Goal: Task Accomplishment & Management: Complete application form

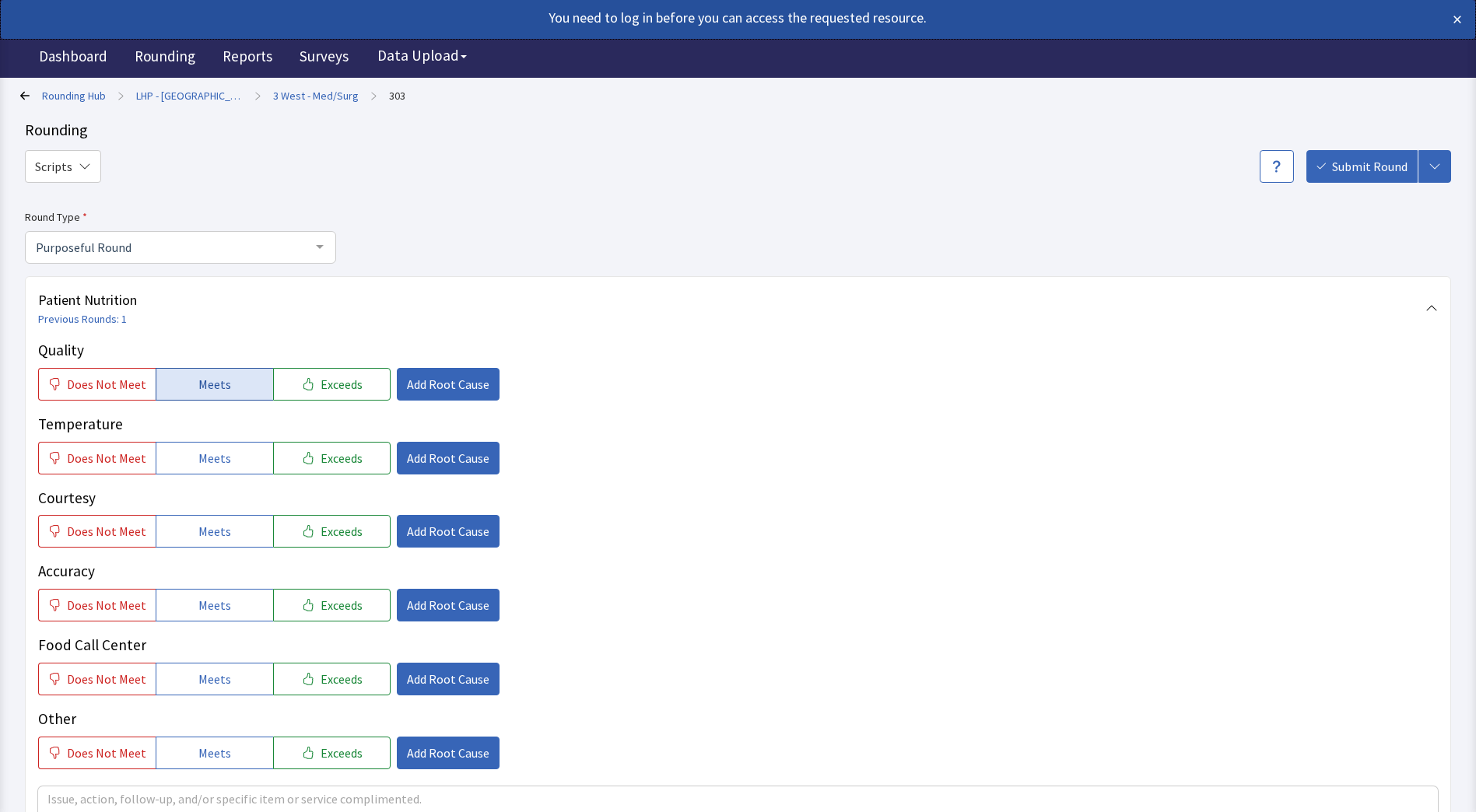
click at [198, 389] on span "Meets" at bounding box center [214, 384] width 33 height 19
click at [208, 463] on span "Meets" at bounding box center [214, 458] width 33 height 19
click at [228, 527] on button "Meets" at bounding box center [214, 530] width 118 height 33
click at [220, 606] on span "Meets" at bounding box center [214, 605] width 33 height 19
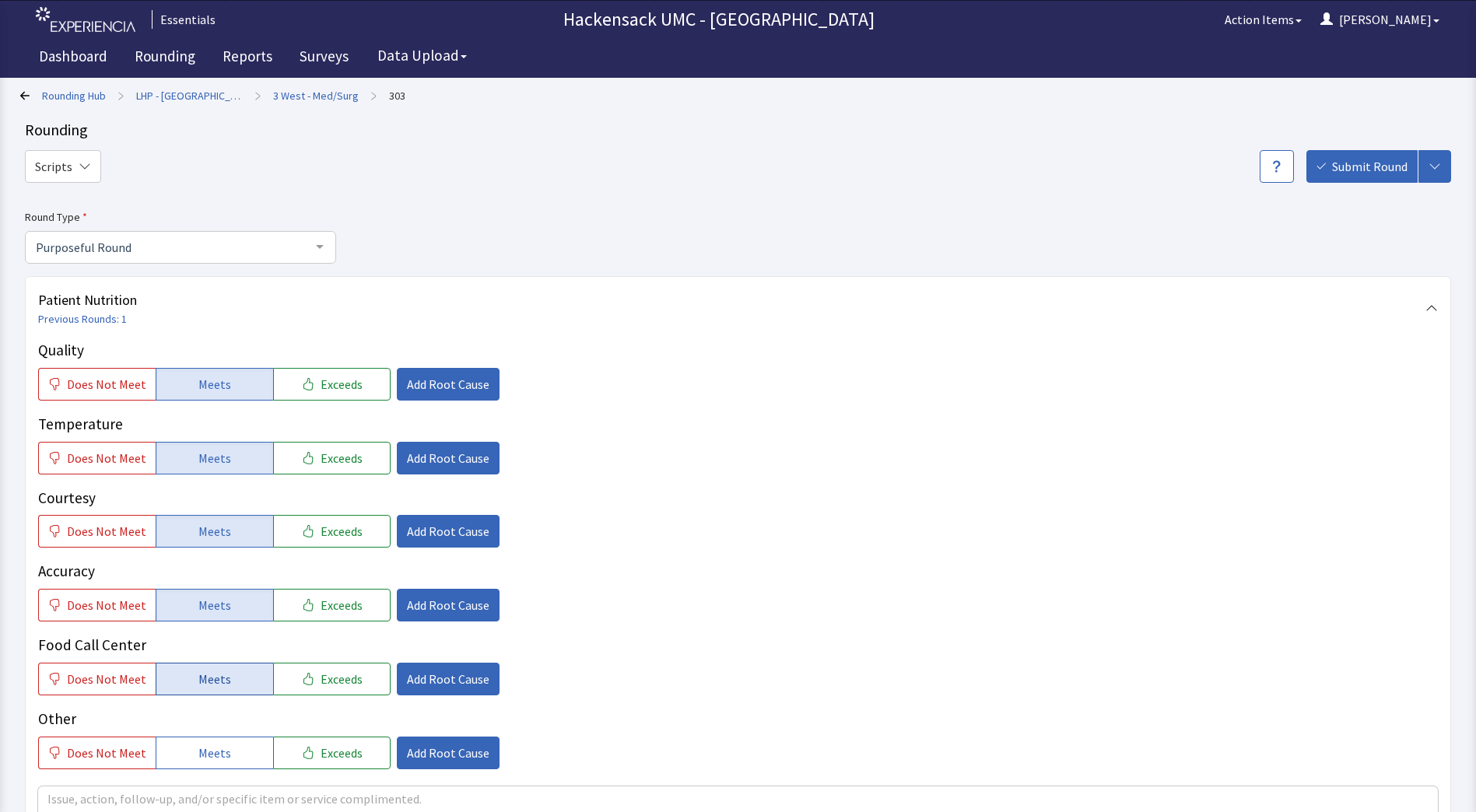
click at [221, 680] on span "Meets" at bounding box center [214, 679] width 33 height 19
click at [228, 759] on button "Meets" at bounding box center [214, 753] width 118 height 33
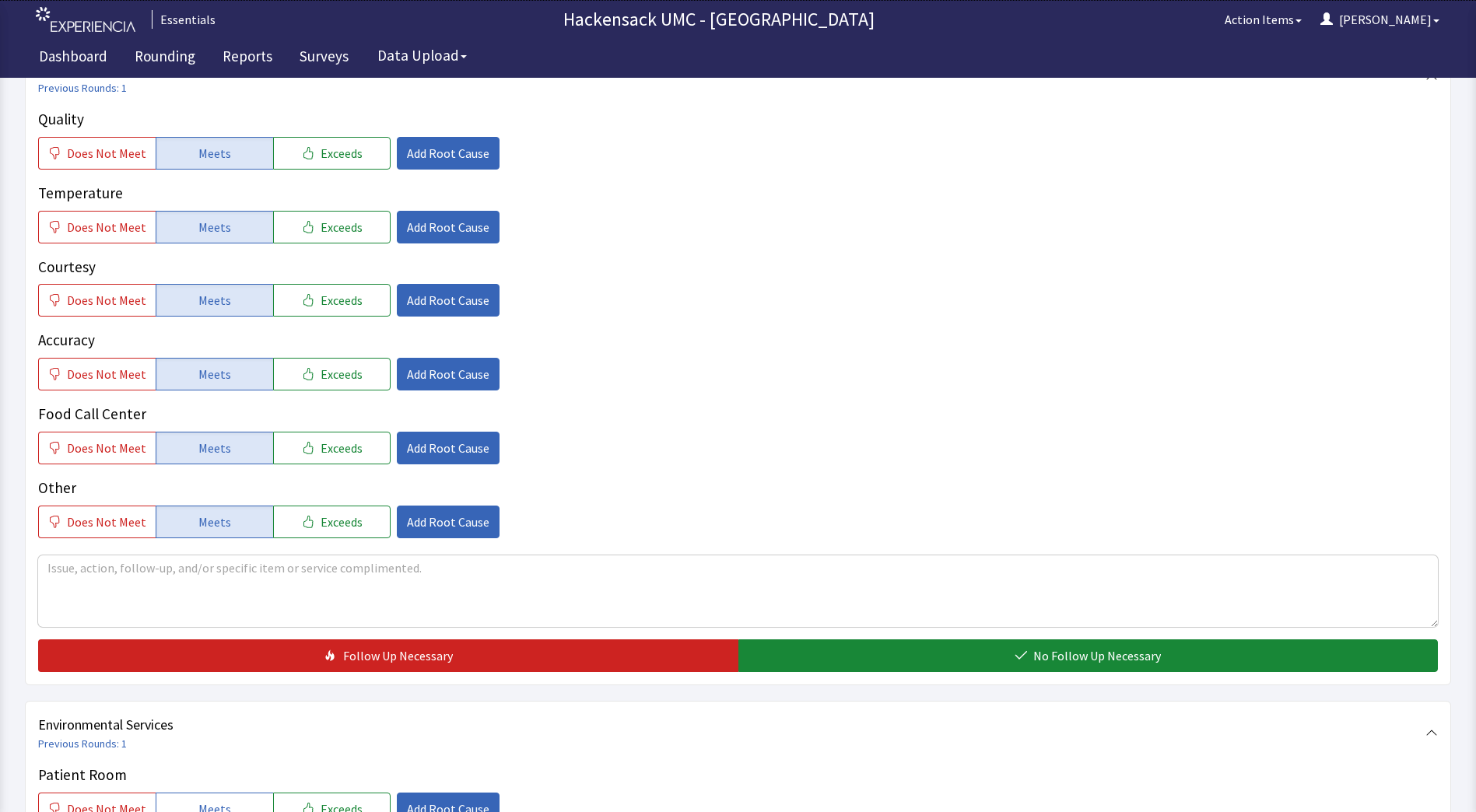
scroll to position [238, 0]
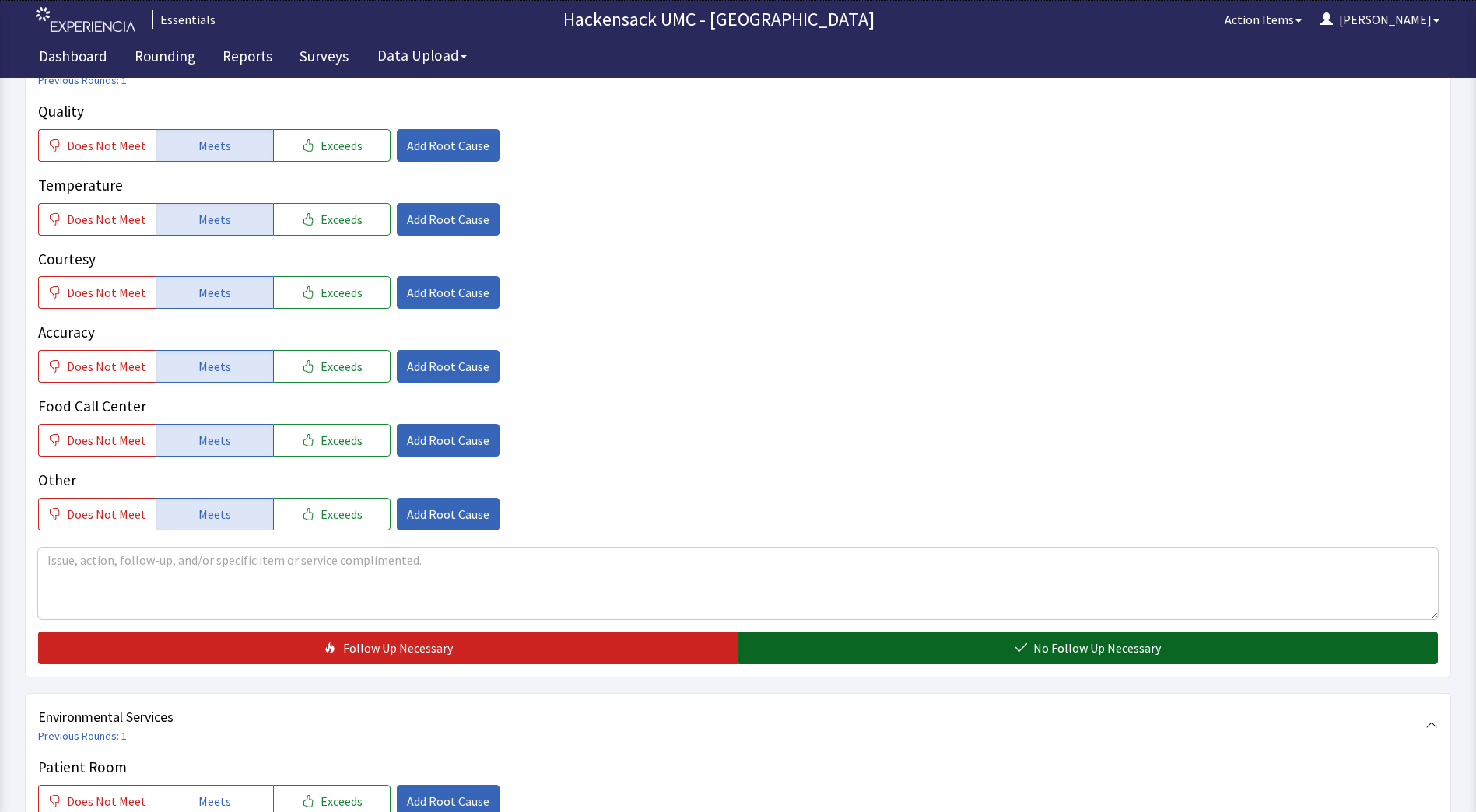
click at [1084, 654] on span "No Follow Up Necessary" at bounding box center [1096, 648] width 127 height 19
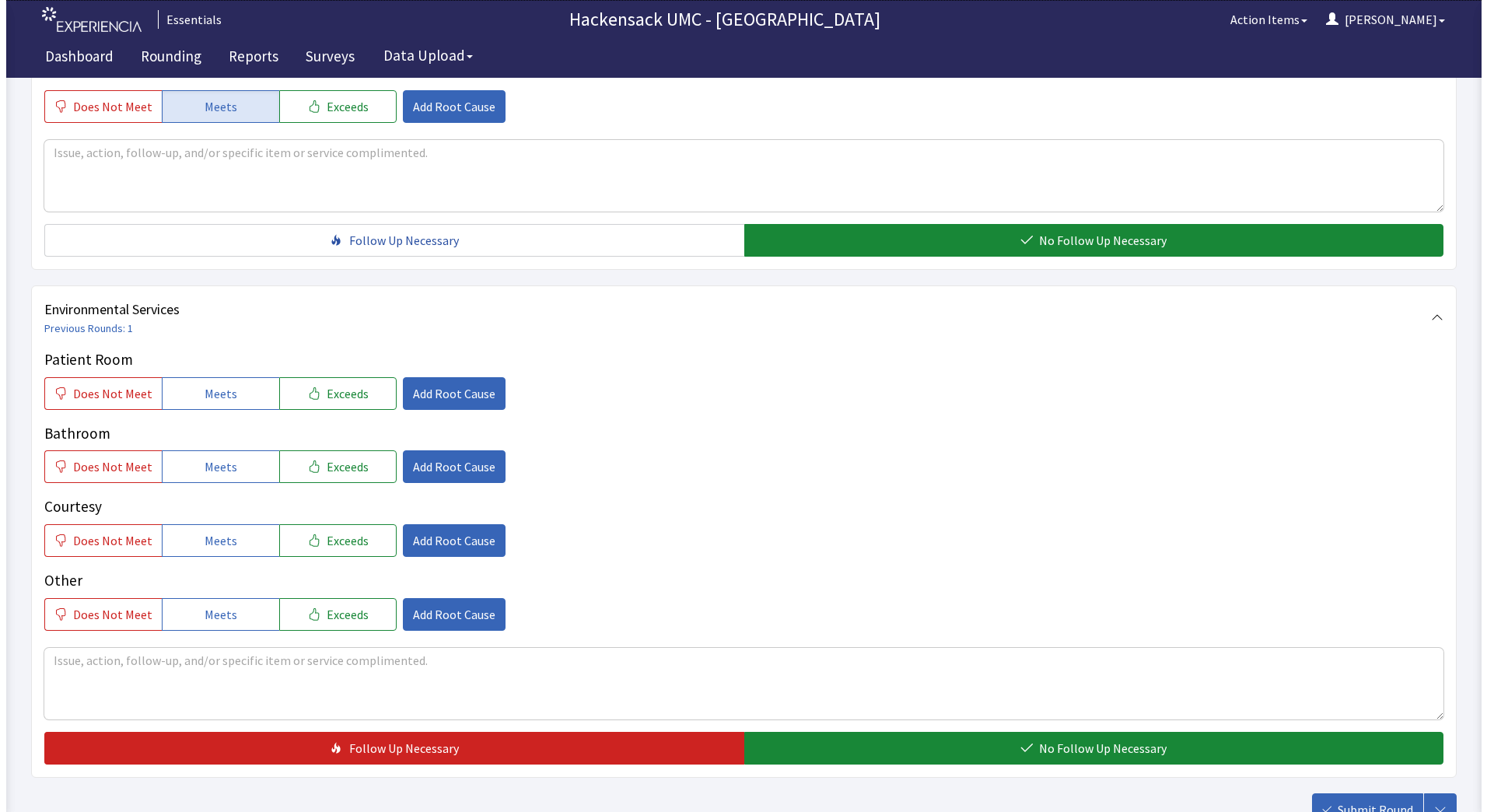
scroll to position [657, 0]
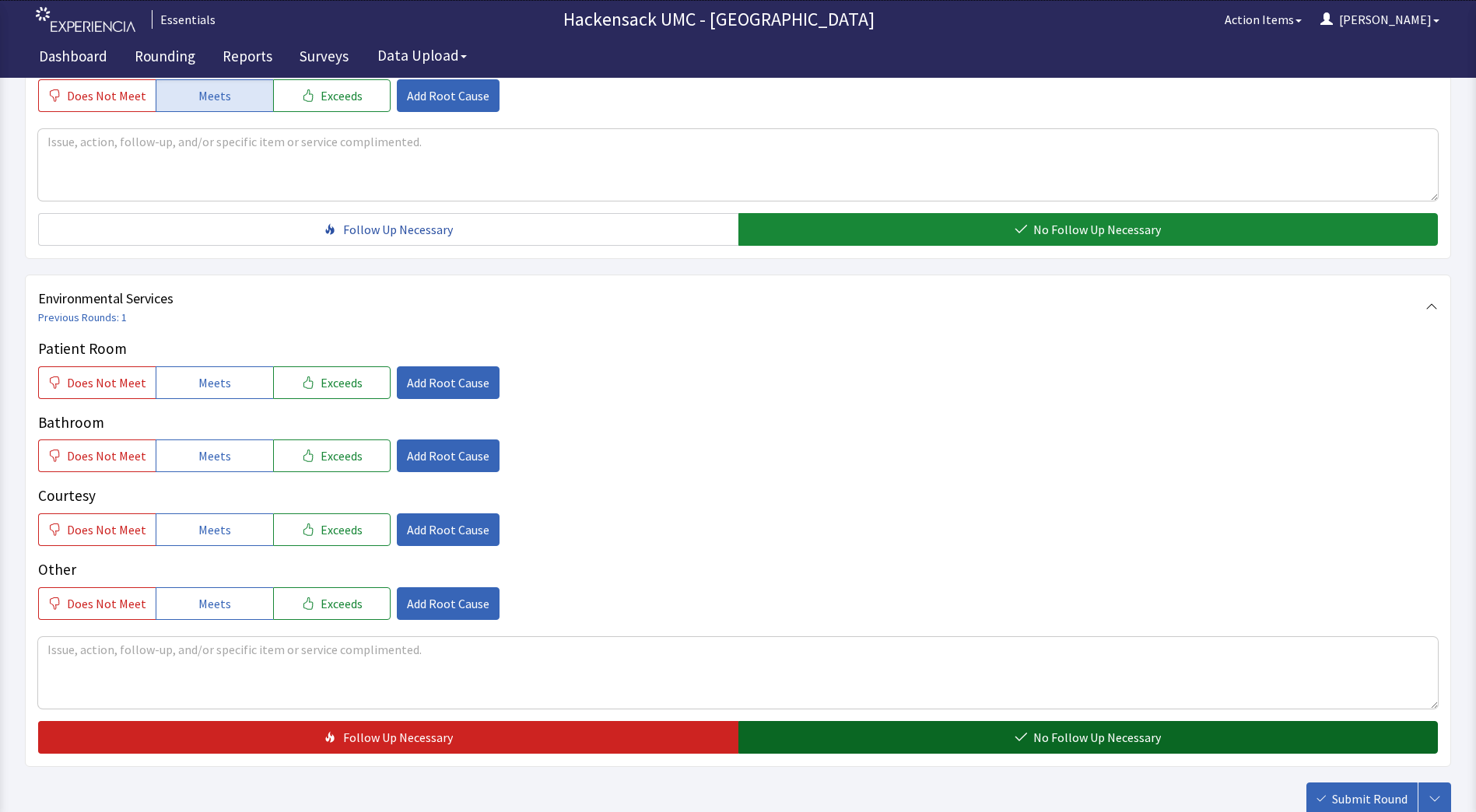
click at [898, 735] on button "No Follow Up Necessary" at bounding box center [1088, 737] width 700 height 33
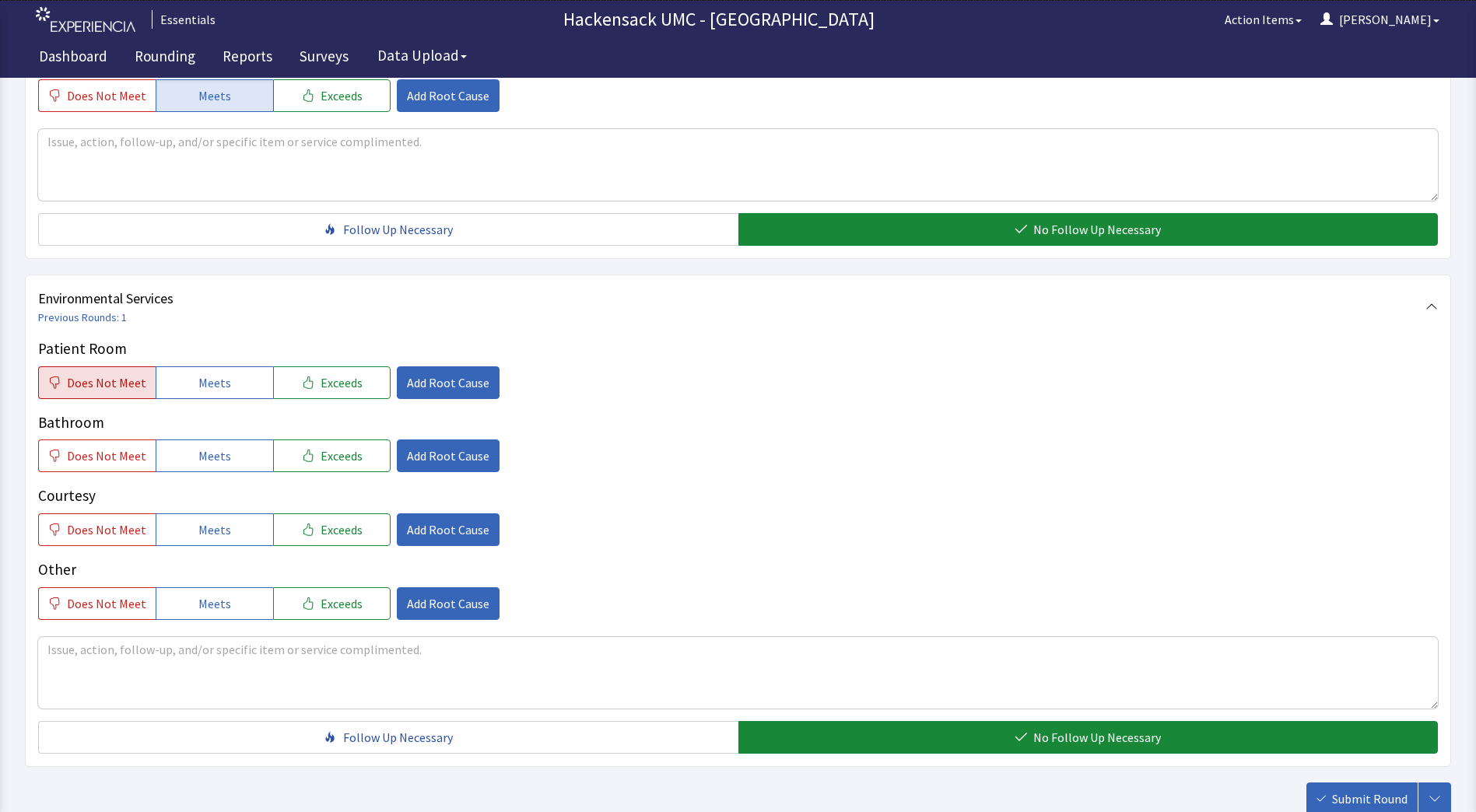
click at [105, 390] on span "Does Not Meet" at bounding box center [107, 382] width 79 height 19
click at [416, 381] on span "Add Root Cause" at bounding box center [448, 382] width 82 height 19
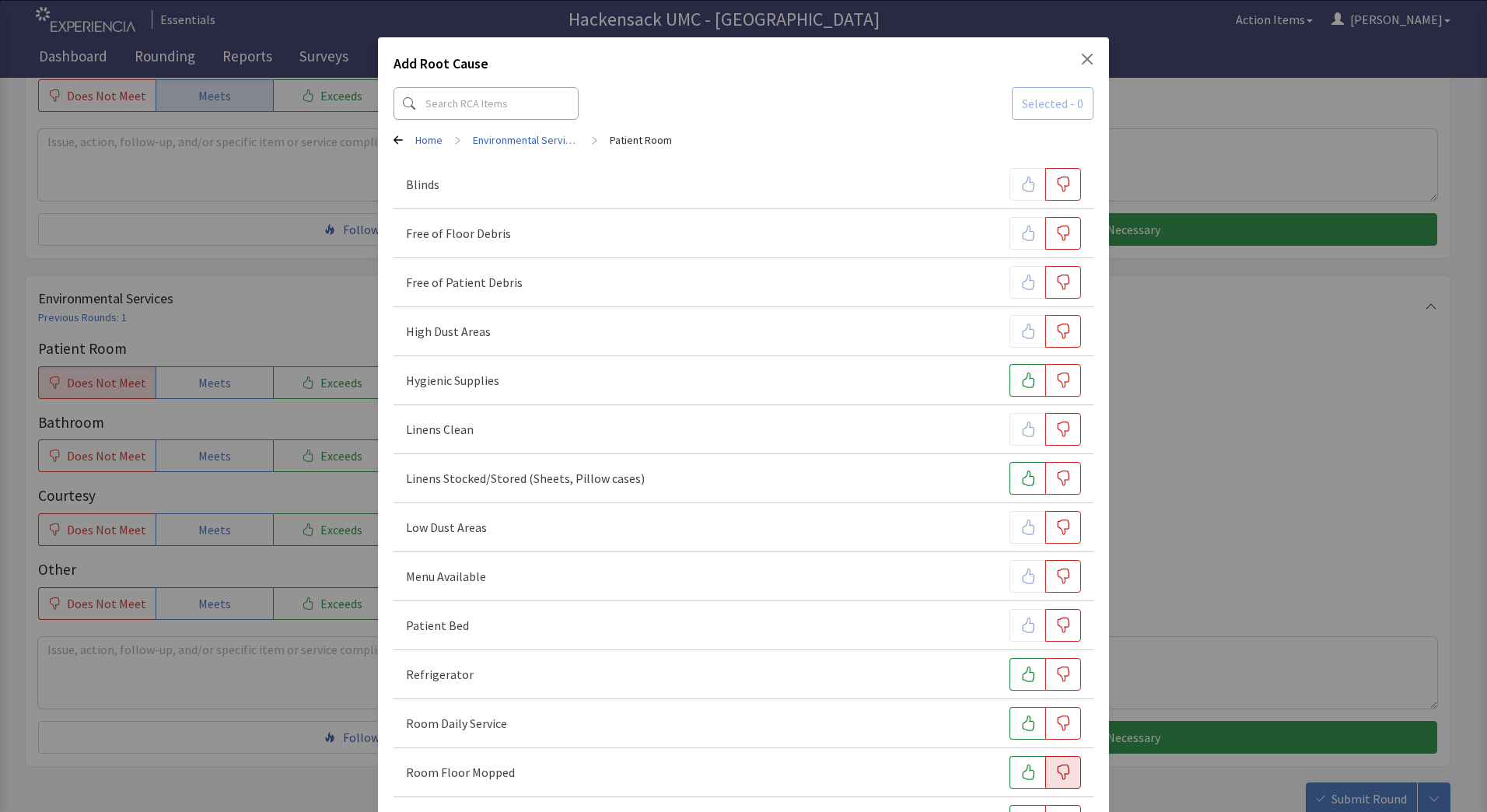
click at [1058, 772] on icon "button" at bounding box center [1064, 771] width 12 height 16
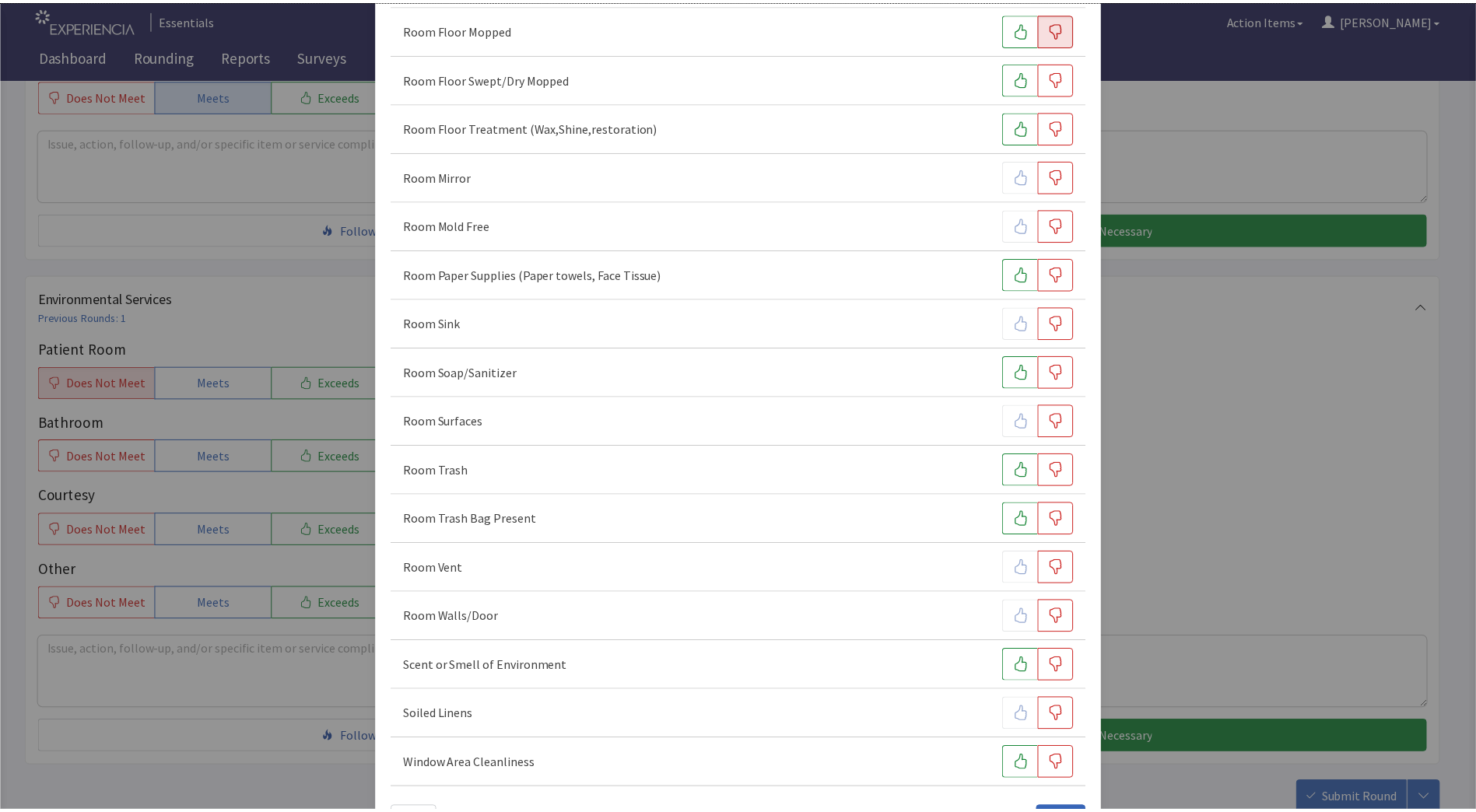
scroll to position [785, 0]
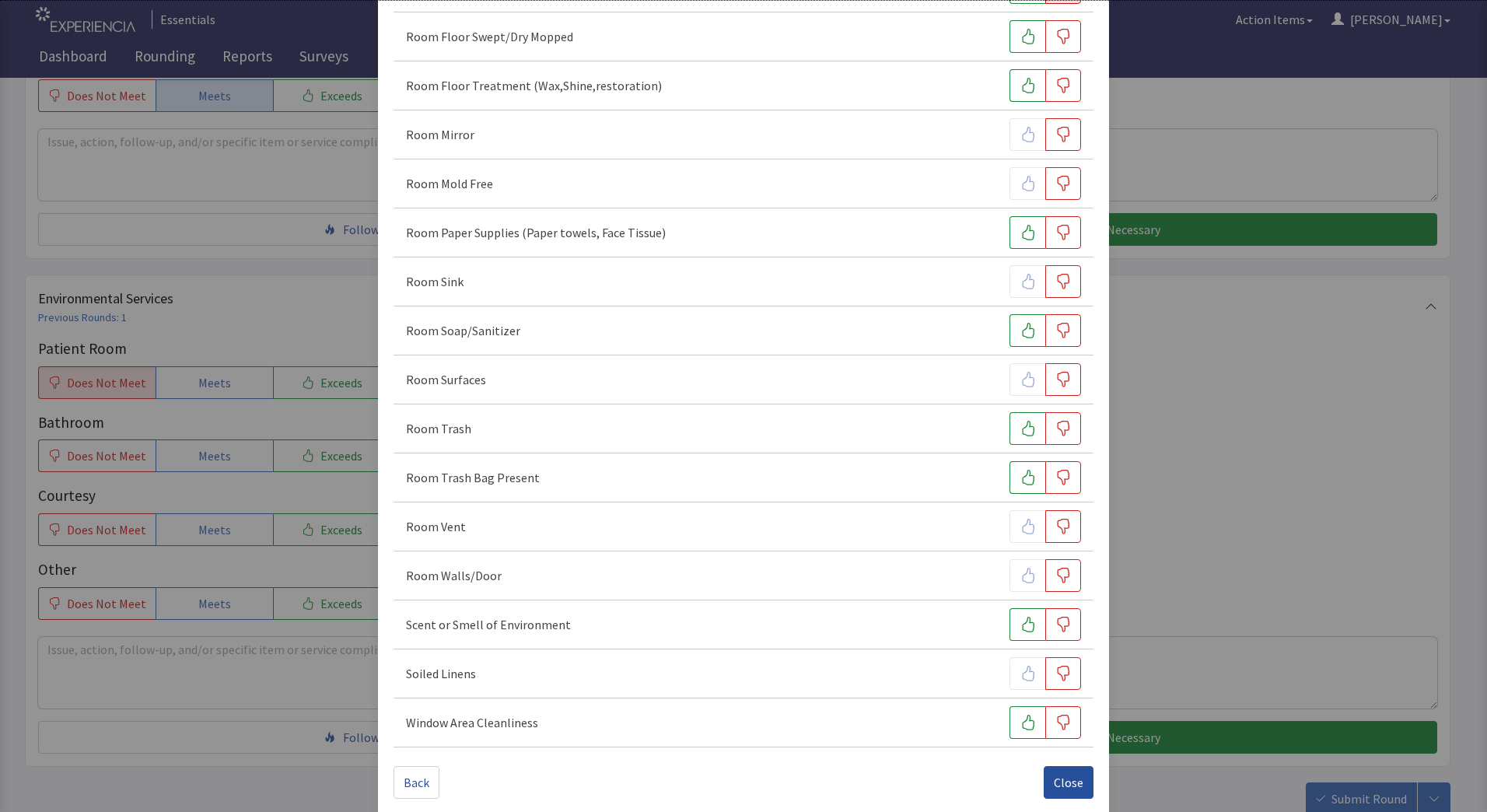
click at [1056, 780] on span "Close" at bounding box center [1068, 782] width 29 height 19
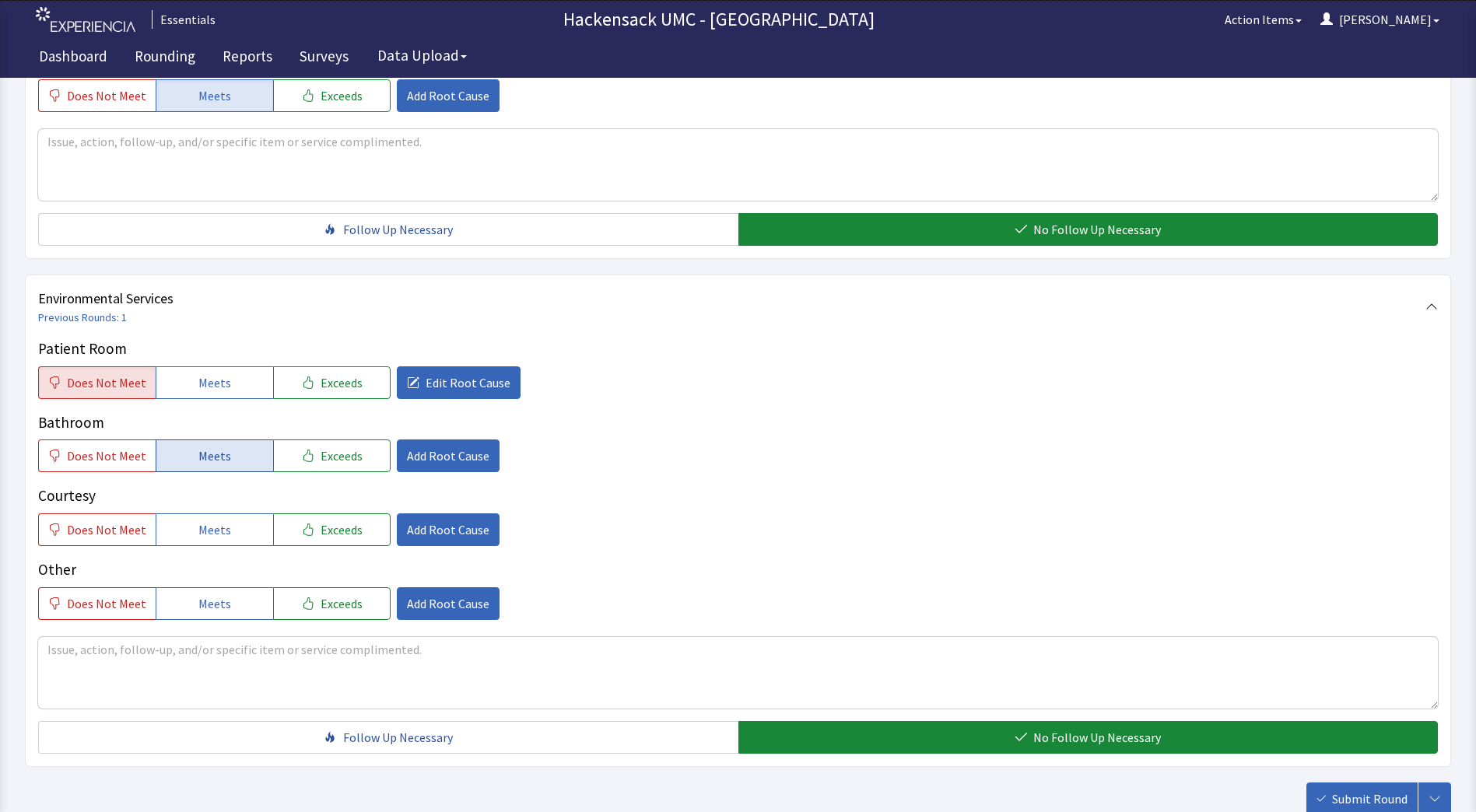
click at [235, 461] on button "Meets" at bounding box center [214, 455] width 118 height 33
click at [218, 539] on span "Meets" at bounding box center [214, 529] width 33 height 19
click at [216, 608] on span "Meets" at bounding box center [214, 604] width 33 height 19
click at [188, 659] on textarea at bounding box center [737, 673] width 1400 height 72
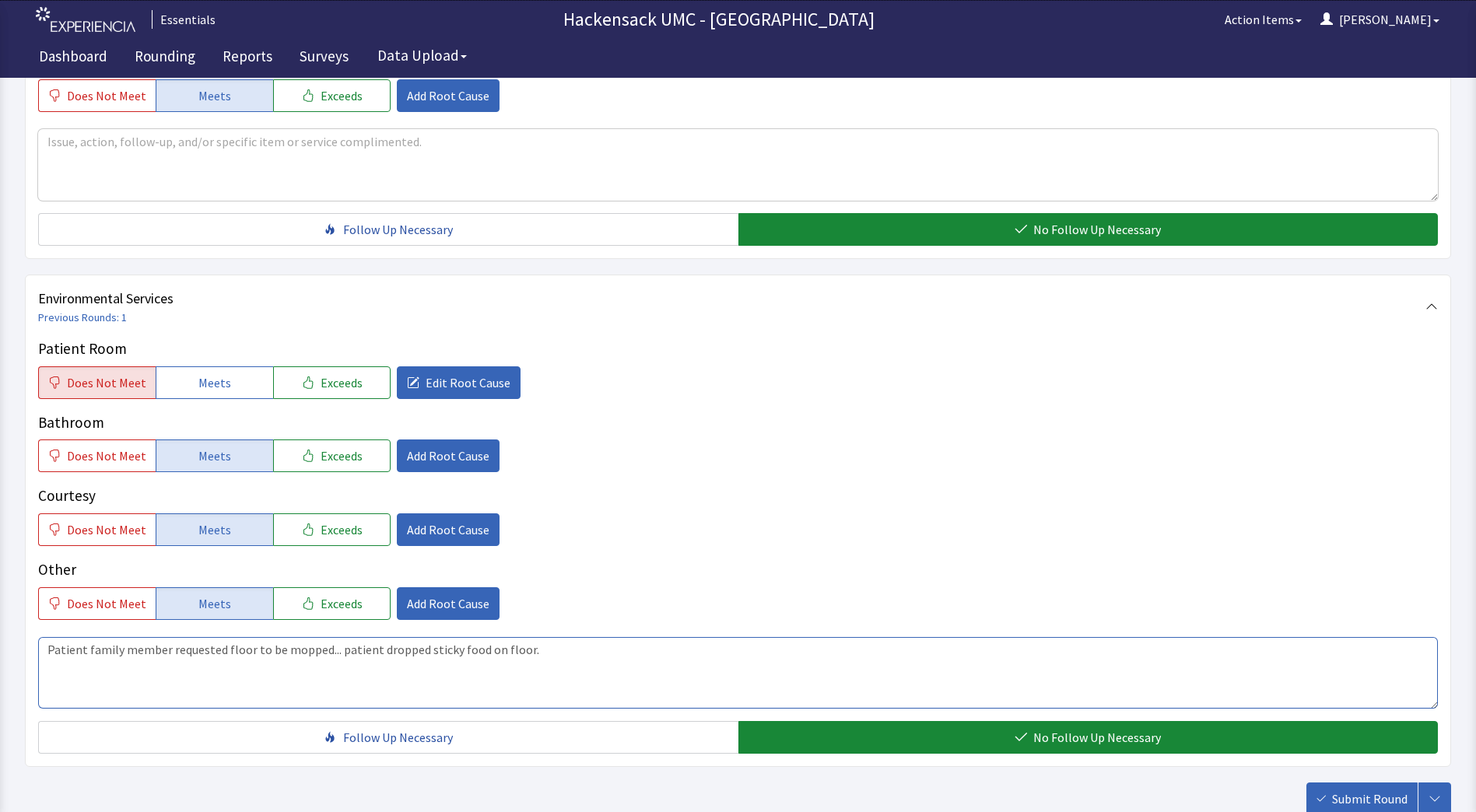
click at [541, 655] on textarea "Patient family member requested floor to be mopped... patient dropped sticky fo…" at bounding box center [737, 673] width 1400 height 72
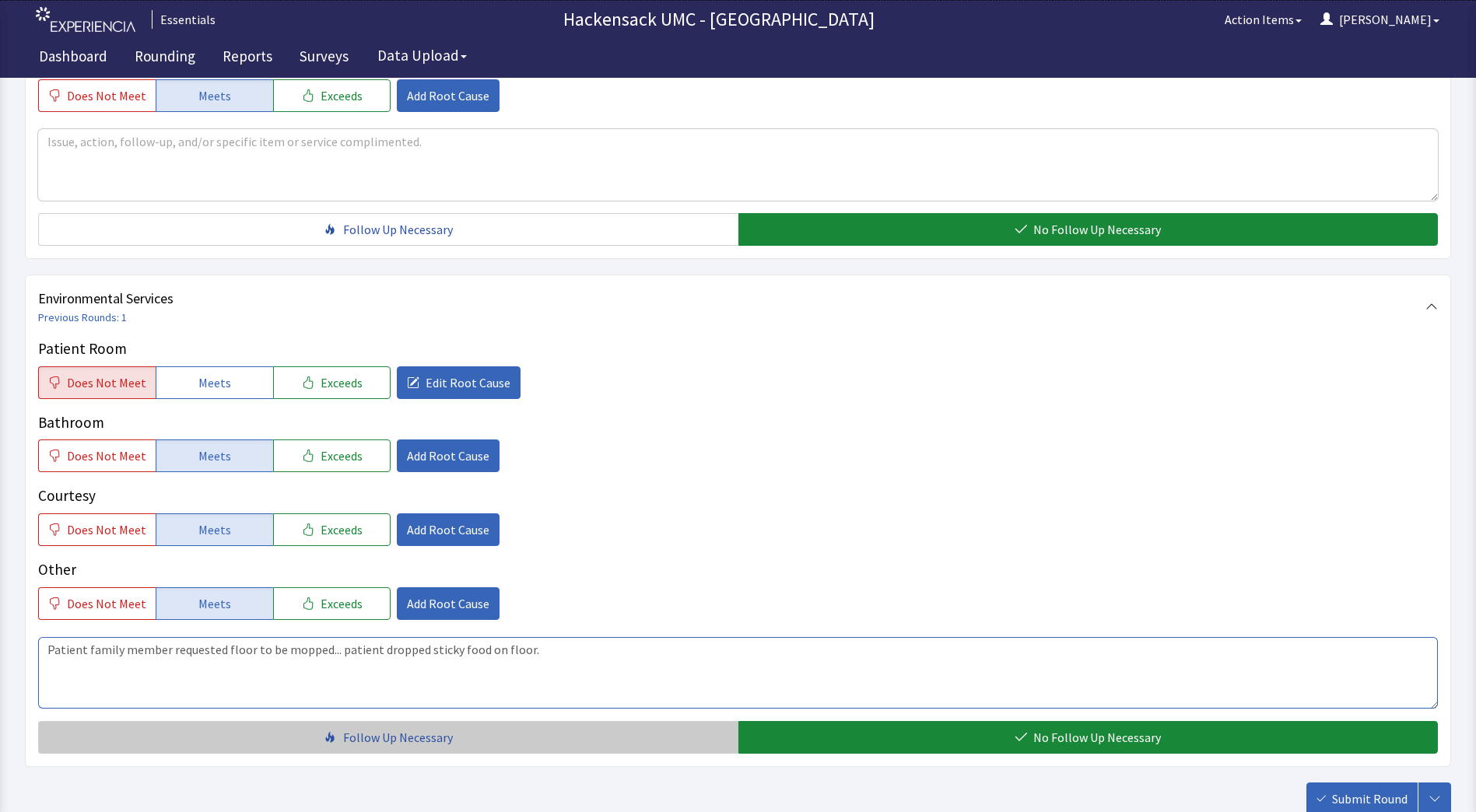
type textarea "Patient family member requested floor to be mopped... patient dropped sticky fo…"
click at [612, 733] on button "Follow Up Necessary" at bounding box center [387, 737] width 700 height 33
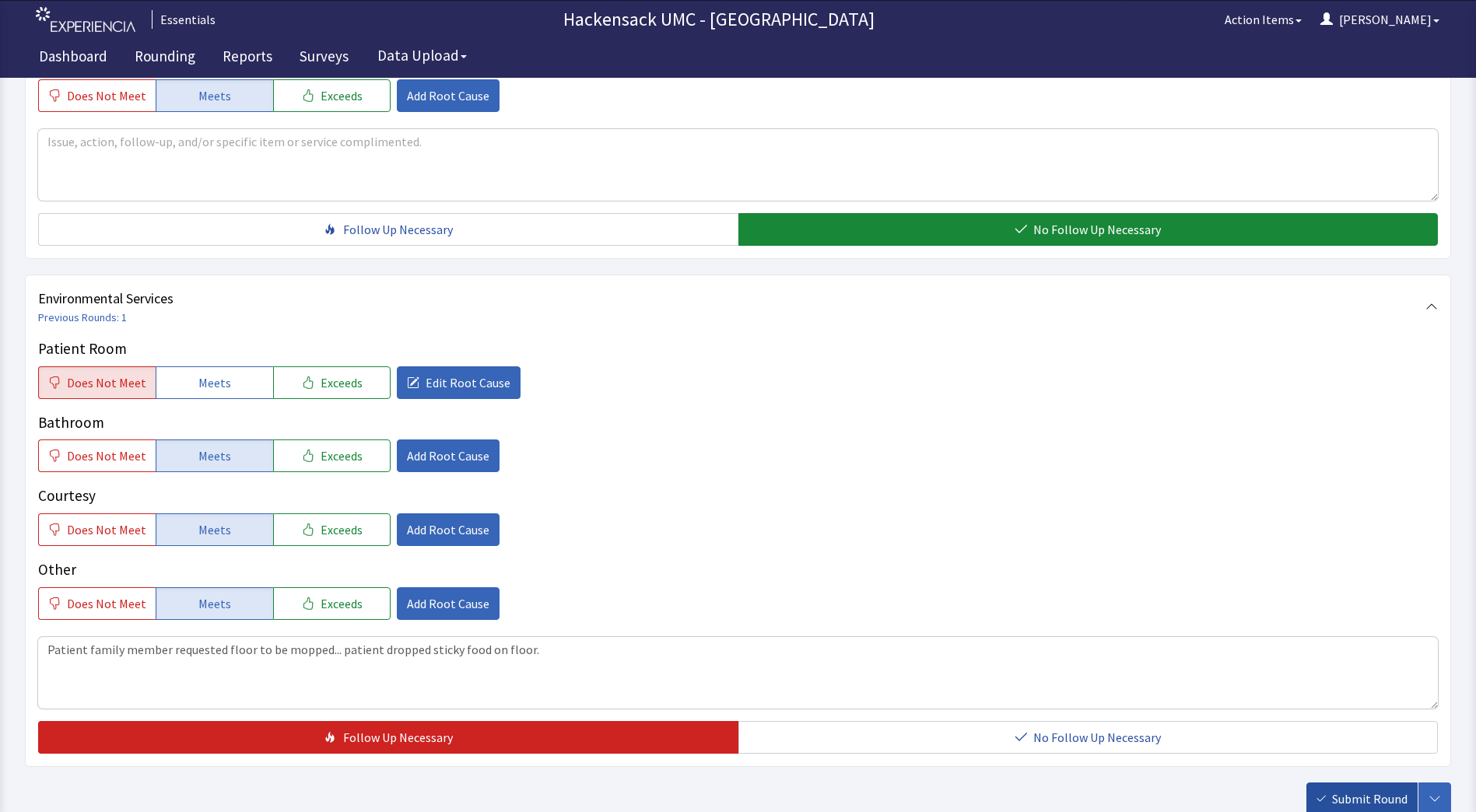
click at [1344, 803] on span "Submit Round" at bounding box center [1369, 799] width 75 height 19
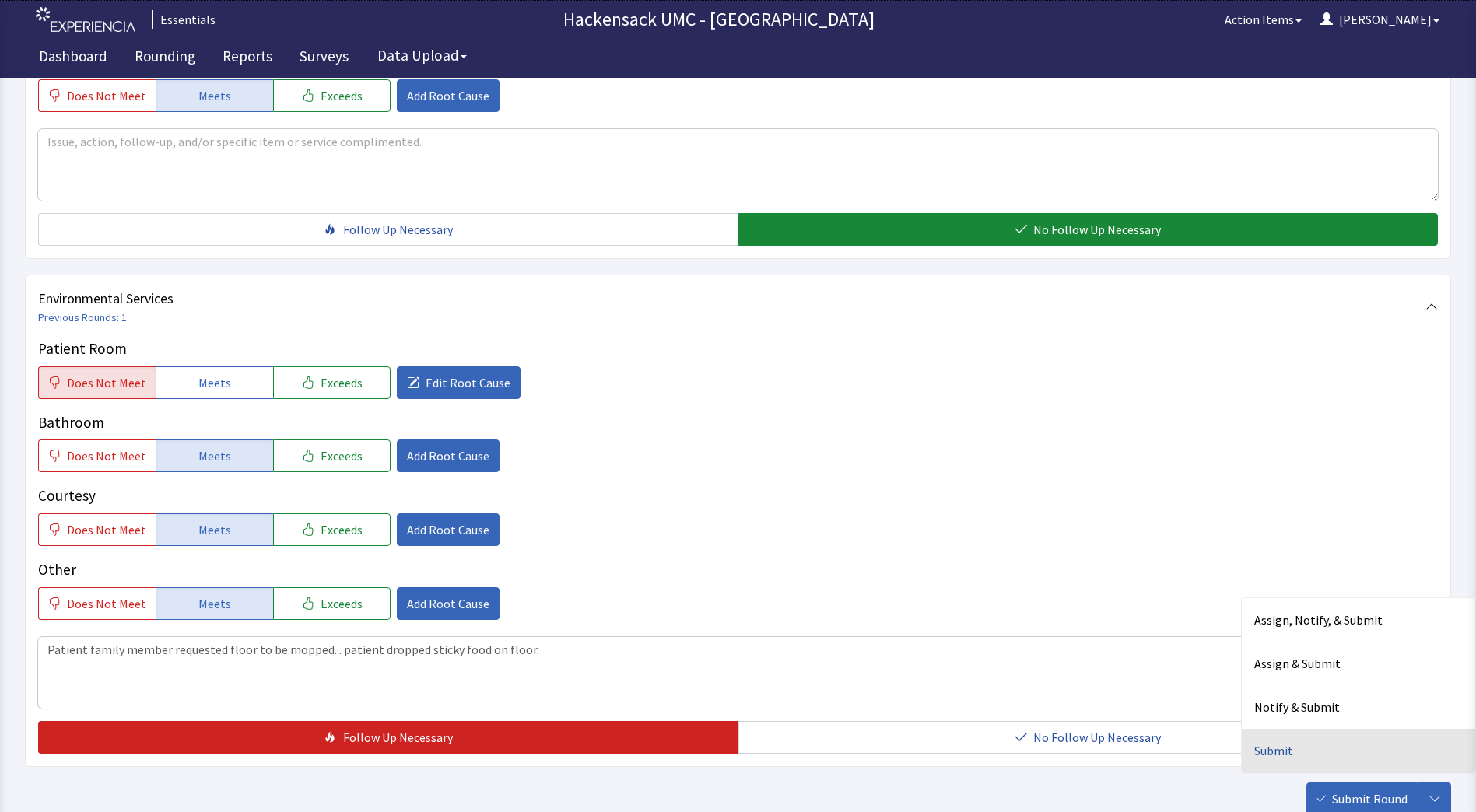
click at [1277, 745] on div "Submit" at bounding box center [1358, 750] width 234 height 43
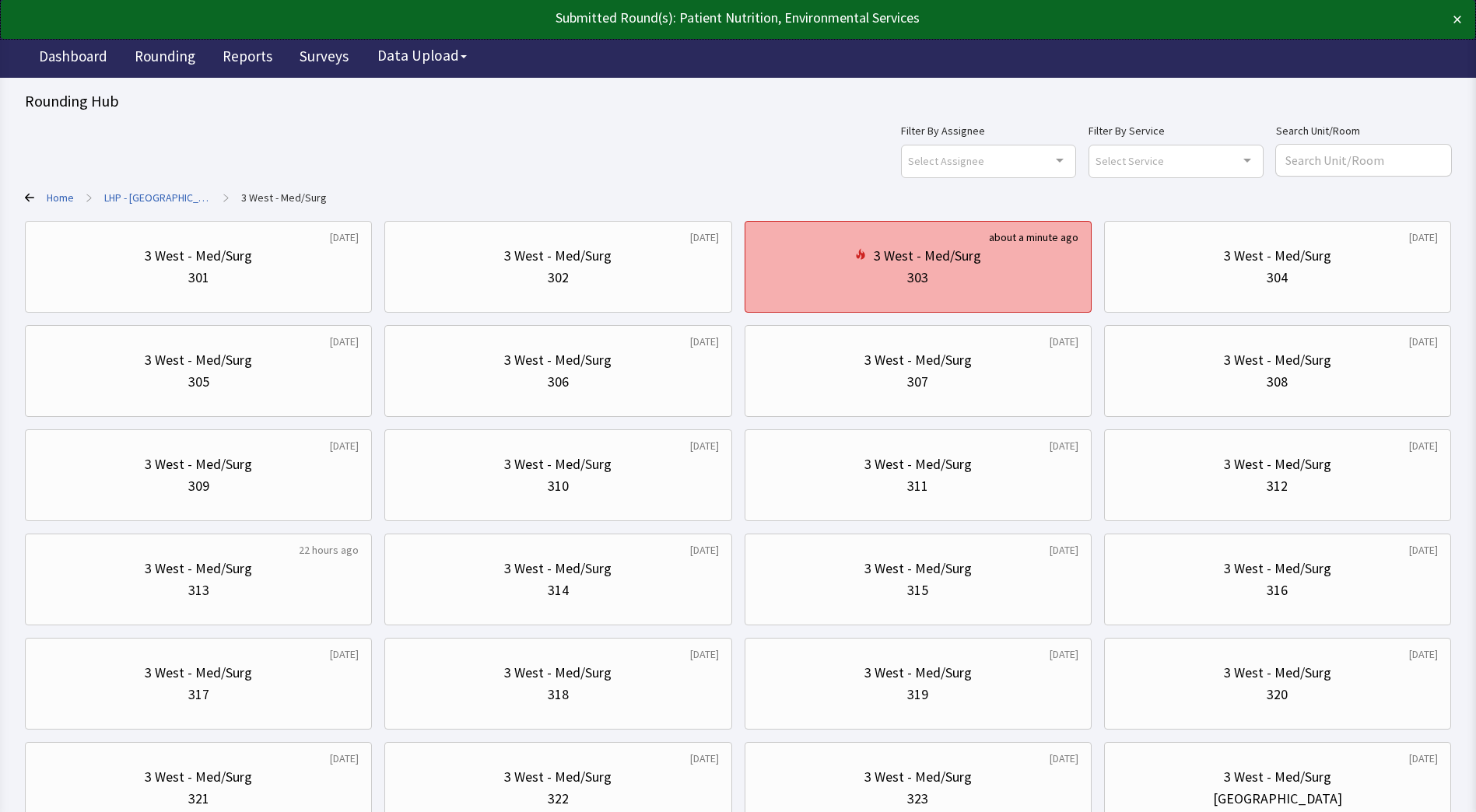
click at [994, 274] on div "303" at bounding box center [918, 277] width 320 height 22
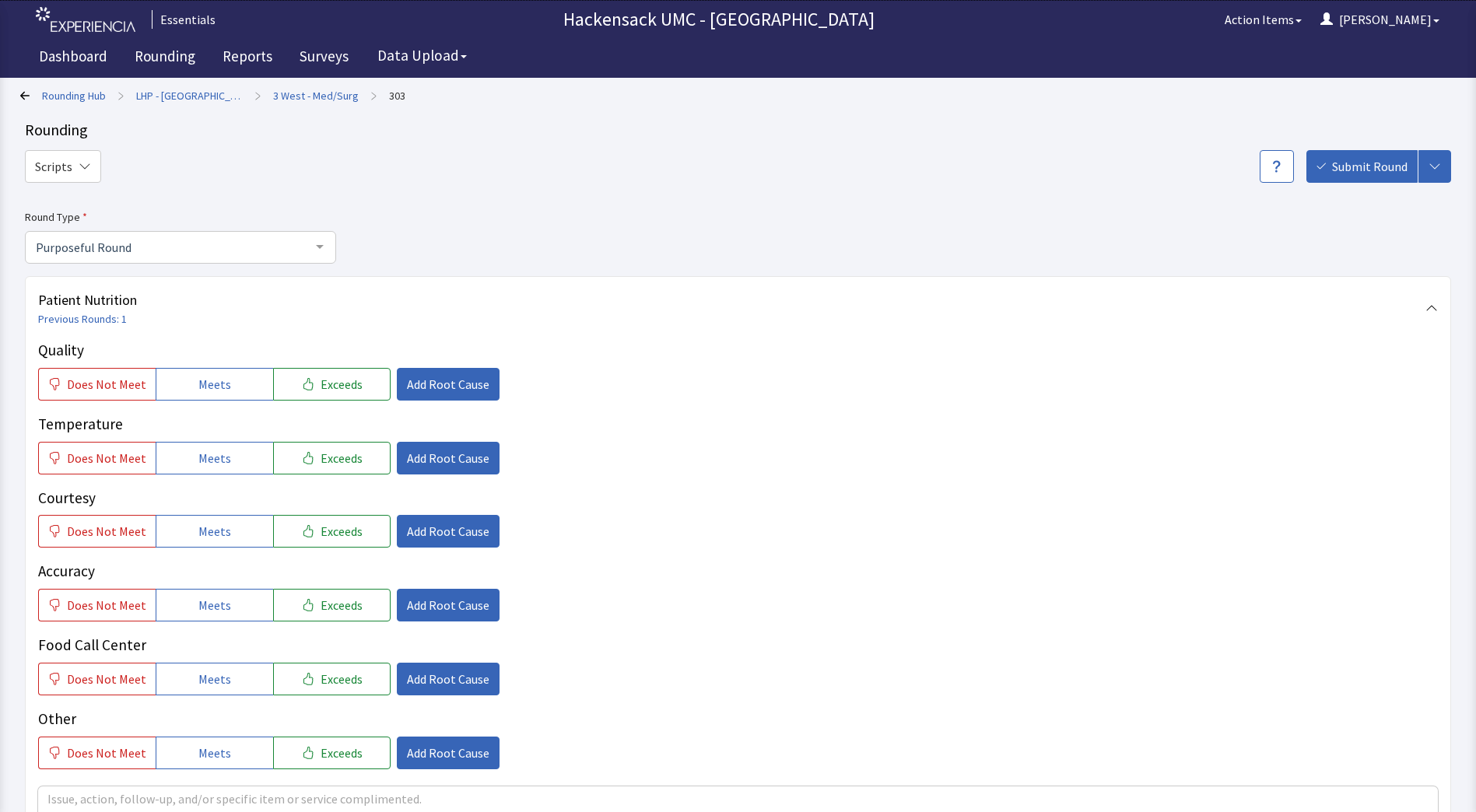
click at [23, 94] on icon at bounding box center [25, 95] width 9 height 8
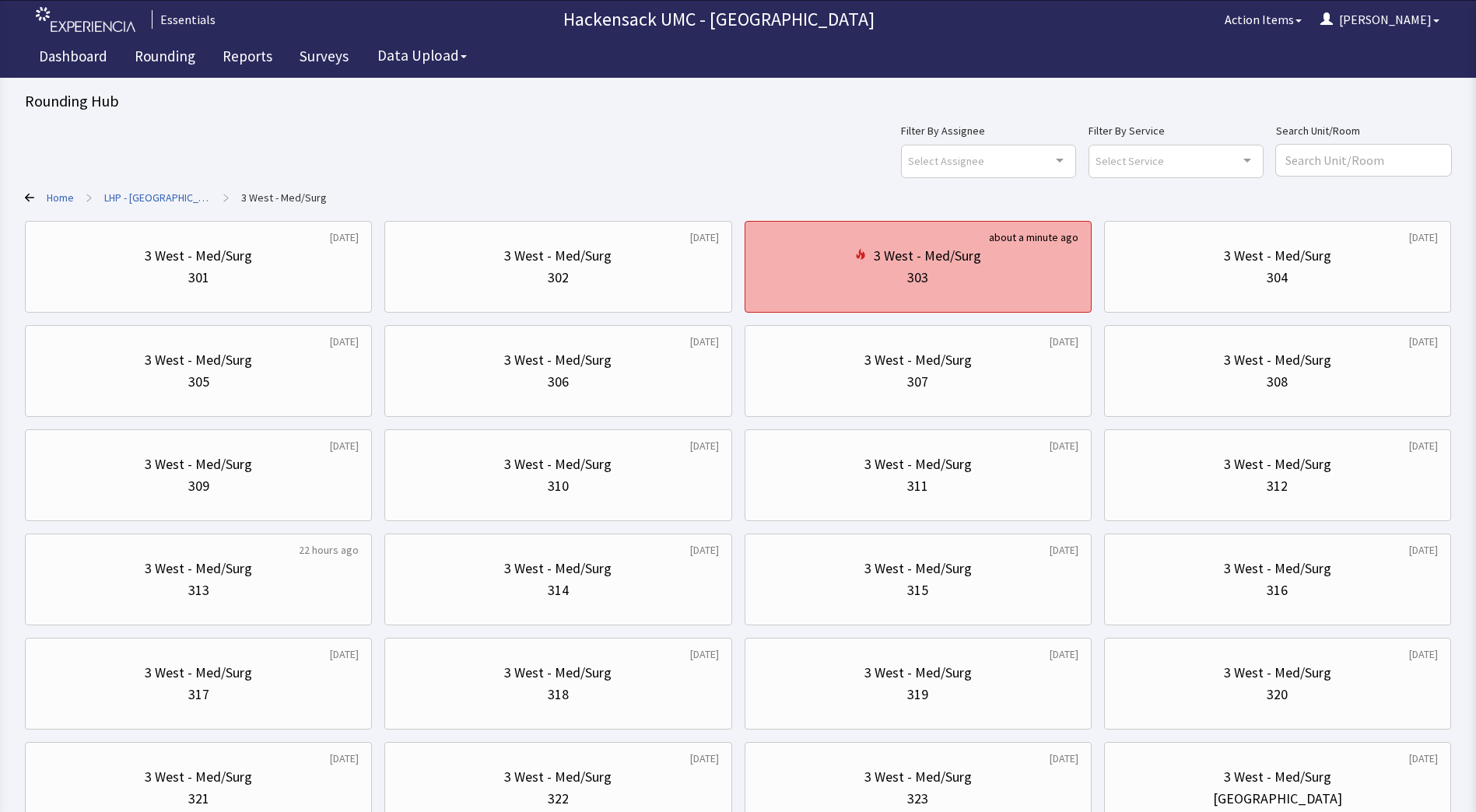
click at [1009, 282] on div "303" at bounding box center [918, 277] width 320 height 22
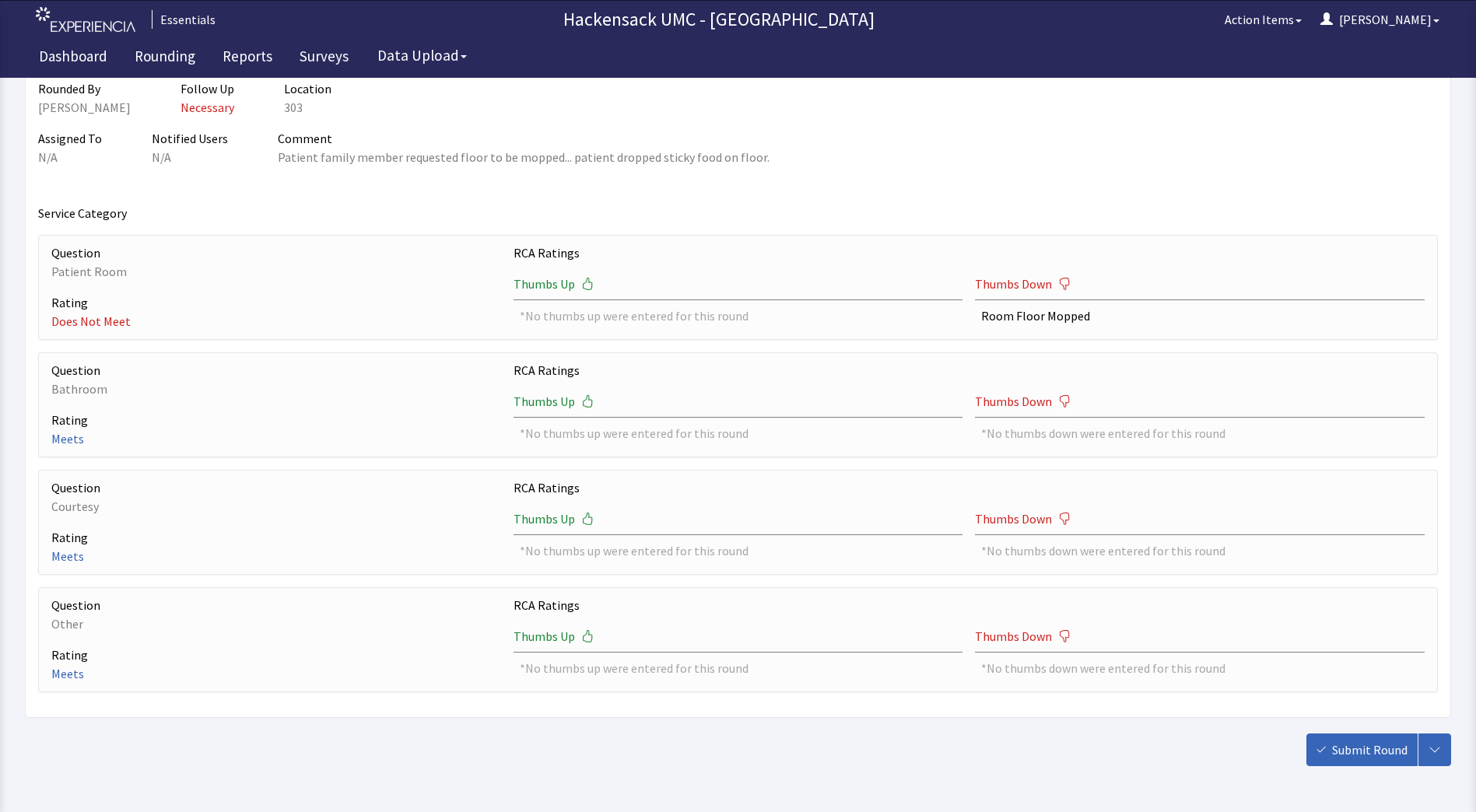
scroll to position [1017, 0]
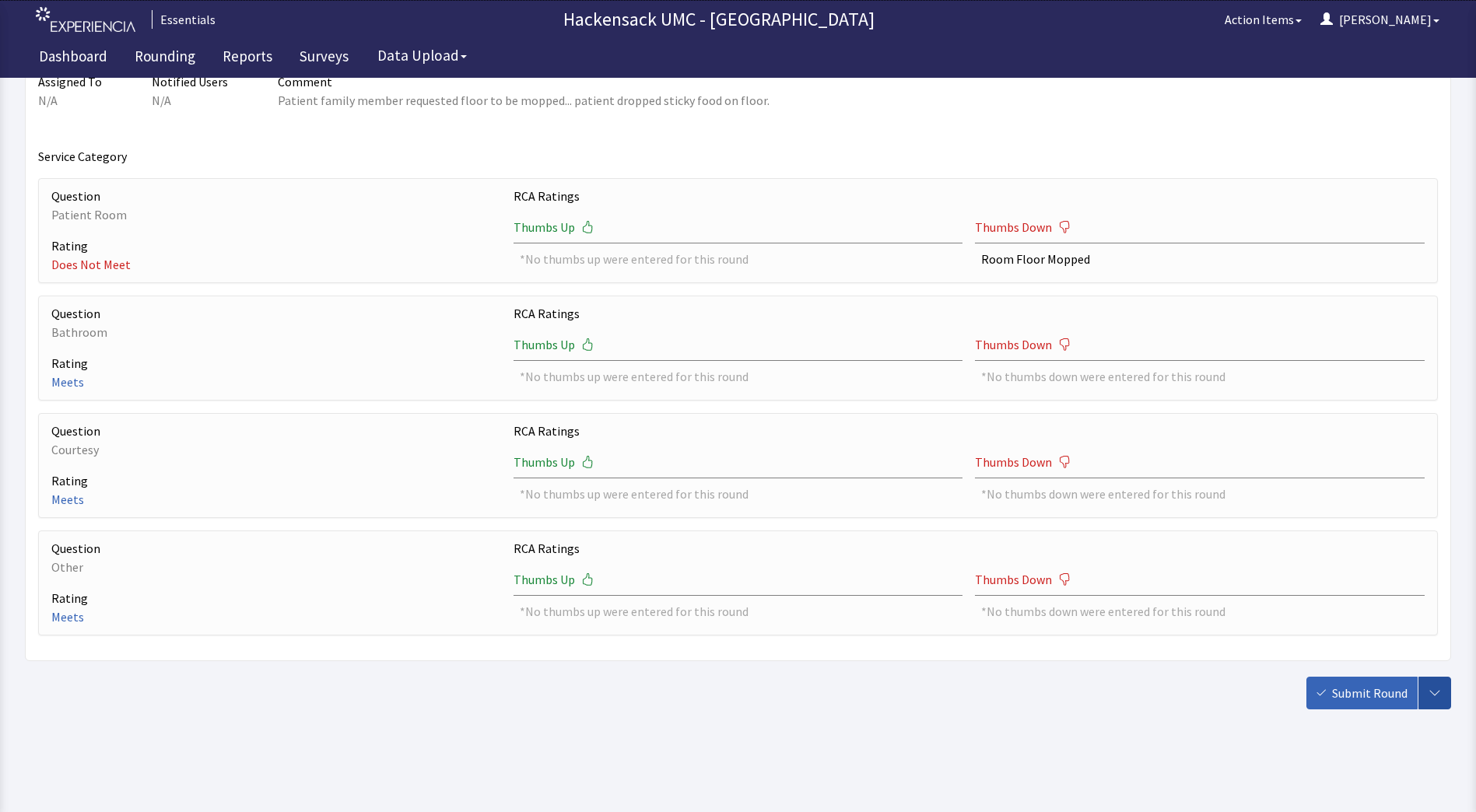
click at [1435, 701] on button "button" at bounding box center [1435, 692] width 33 height 33
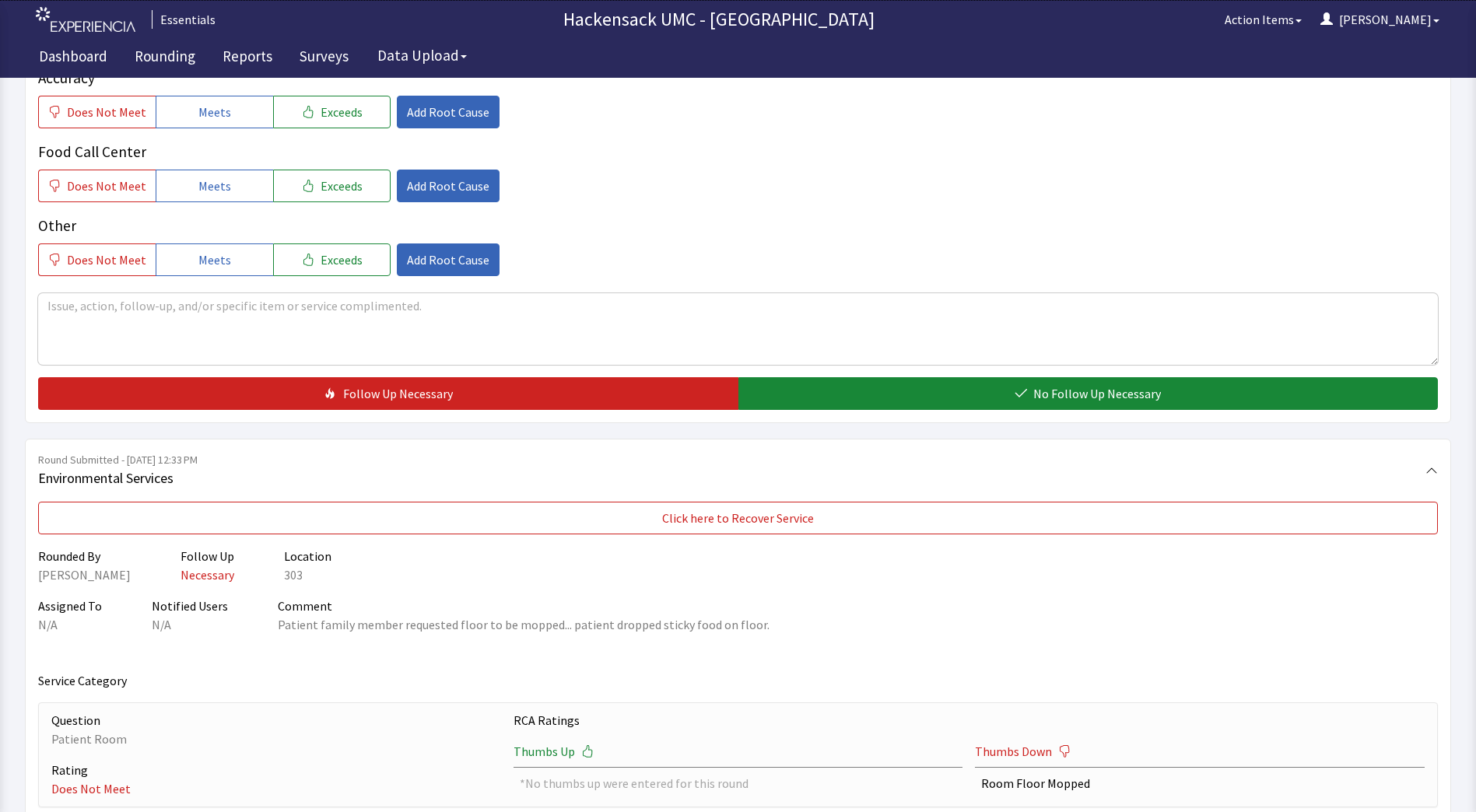
scroll to position [500, 0]
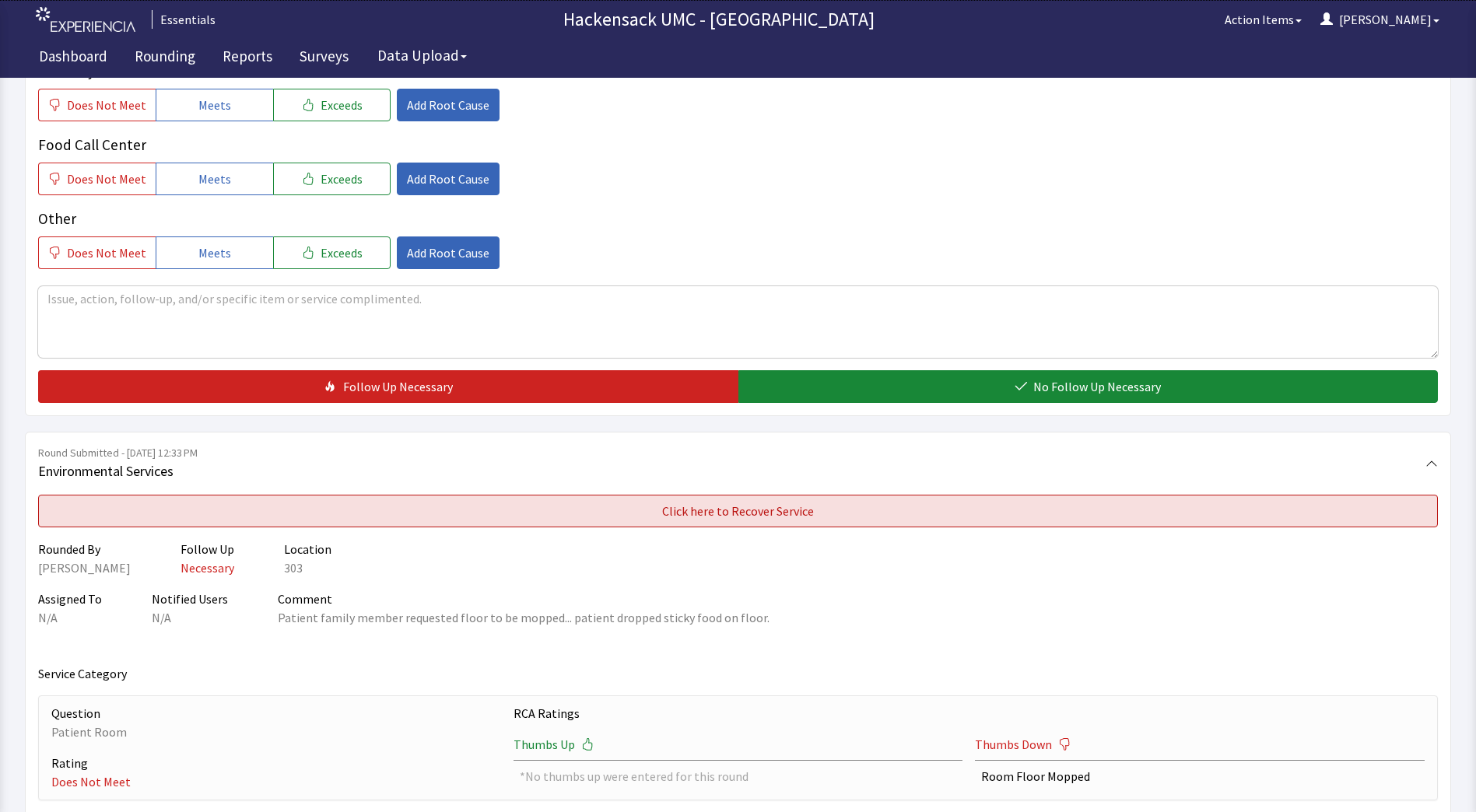
click at [814, 507] on button "Click here to Recover Service" at bounding box center [737, 511] width 1400 height 33
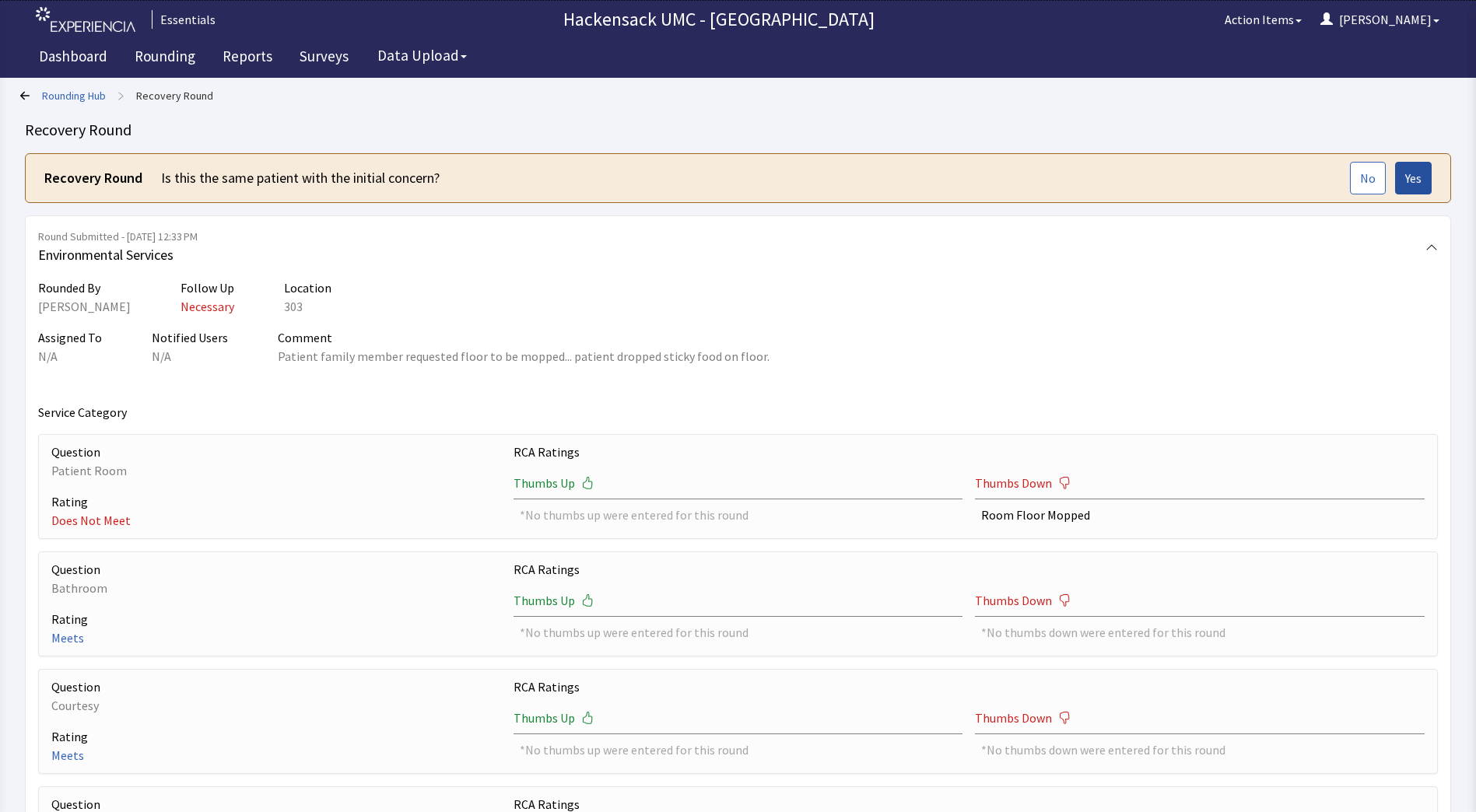
click at [1412, 180] on span "Yes" at bounding box center [1413, 178] width 16 height 19
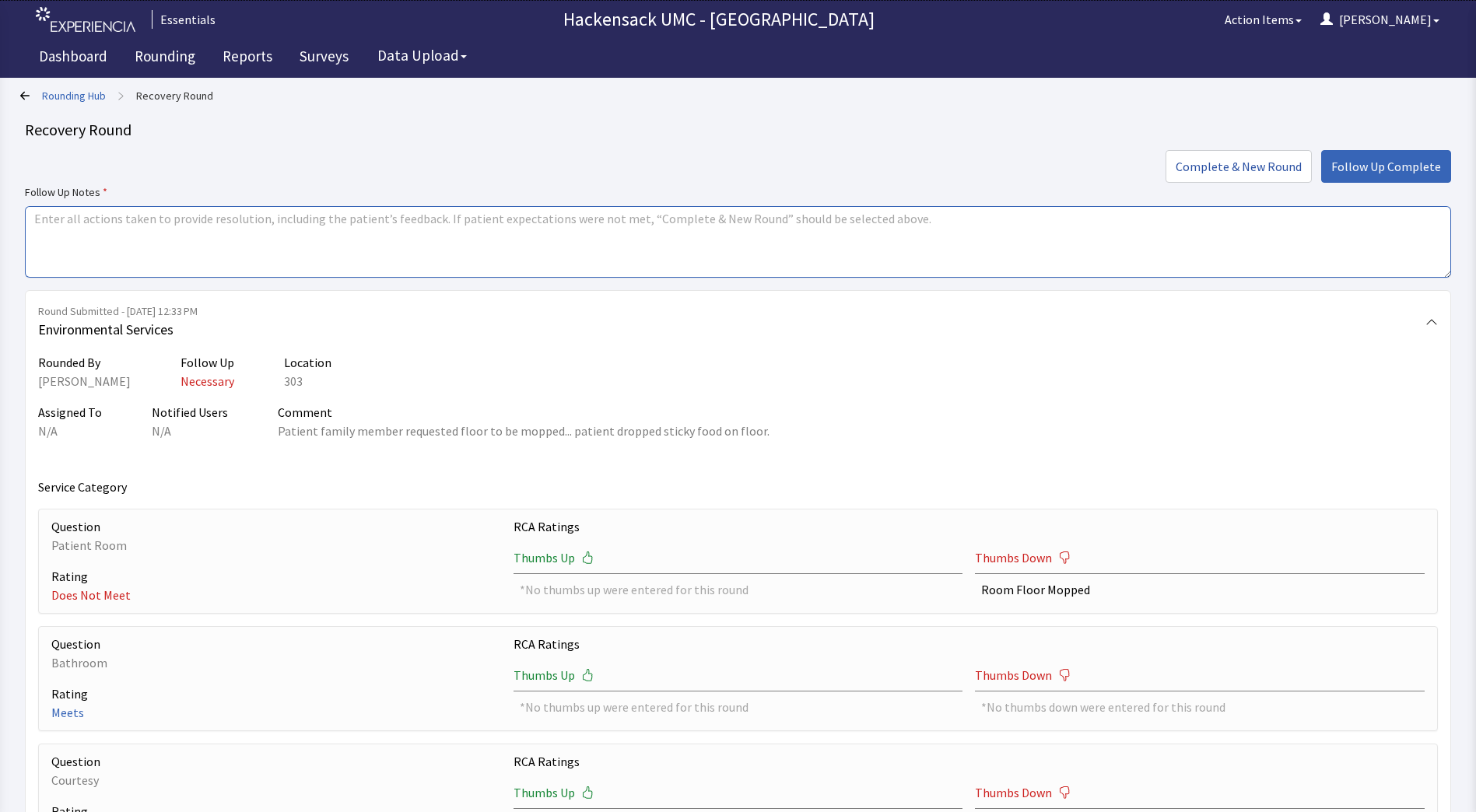
click at [585, 268] on textarea at bounding box center [737, 242] width 1426 height 72
type textarea "D"
drag, startPoint x: 127, startPoint y: 216, endPoint x: 449, endPoint y: 225, distance: 322.1
click at [449, 225] on textarea "Mistake on data inputed. Wrong room." at bounding box center [737, 242] width 1426 height 72
type textarea "Mistake on data inputed. Wrong room."
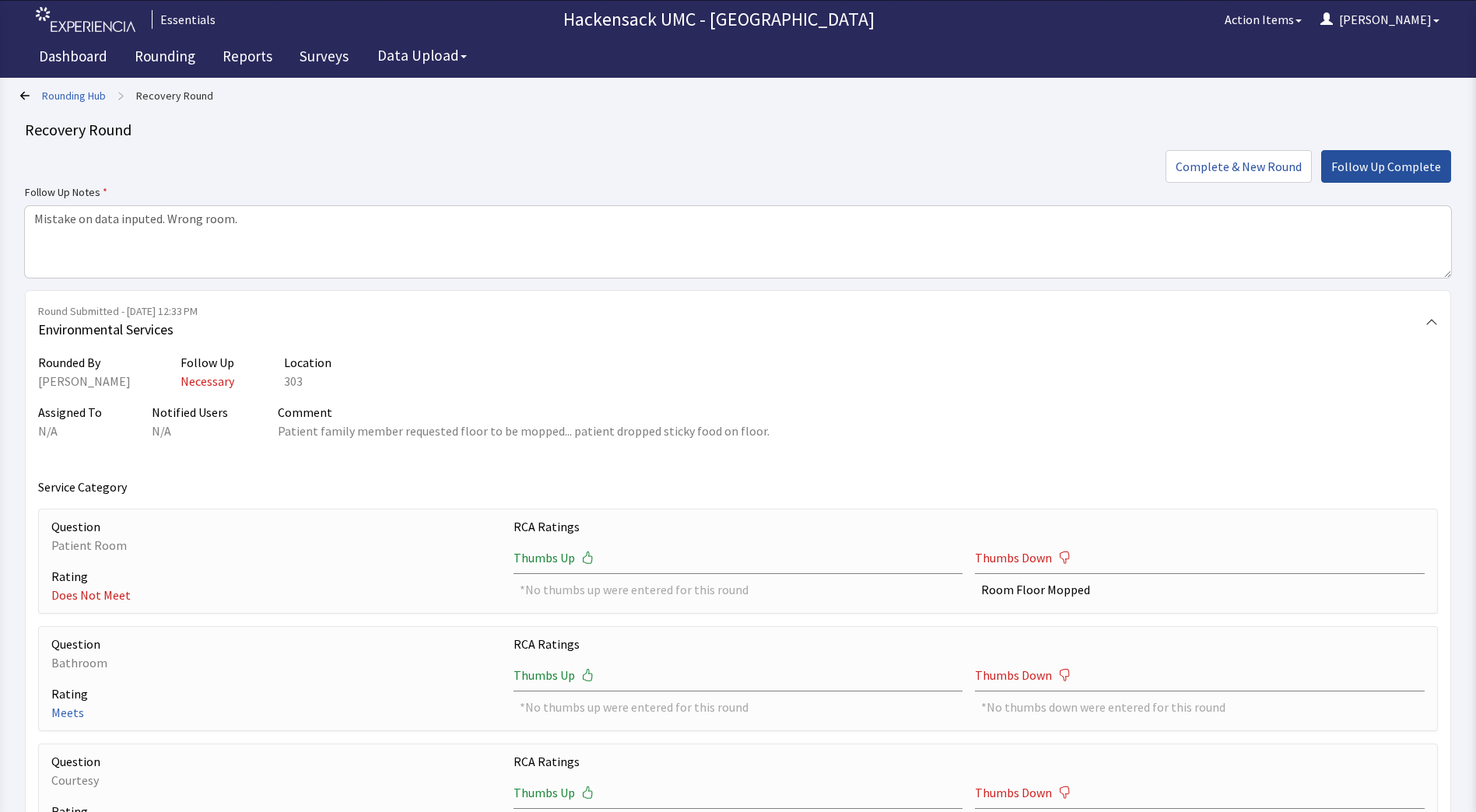
click at [1397, 175] on span "Follow Up Complete" at bounding box center [1386, 167] width 109 height 19
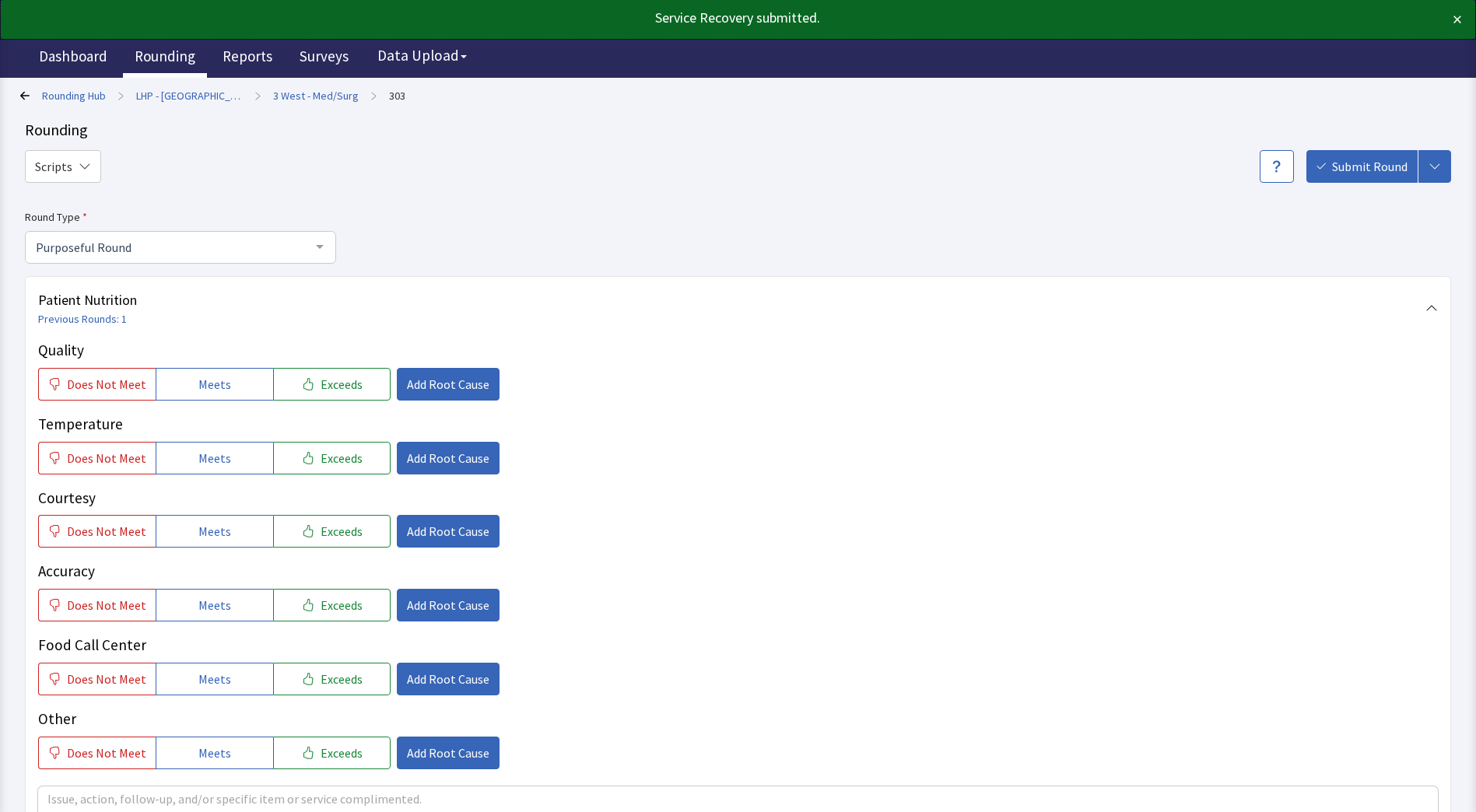
click at [184, 49] on link "Rounding" at bounding box center [164, 57] width 84 height 39
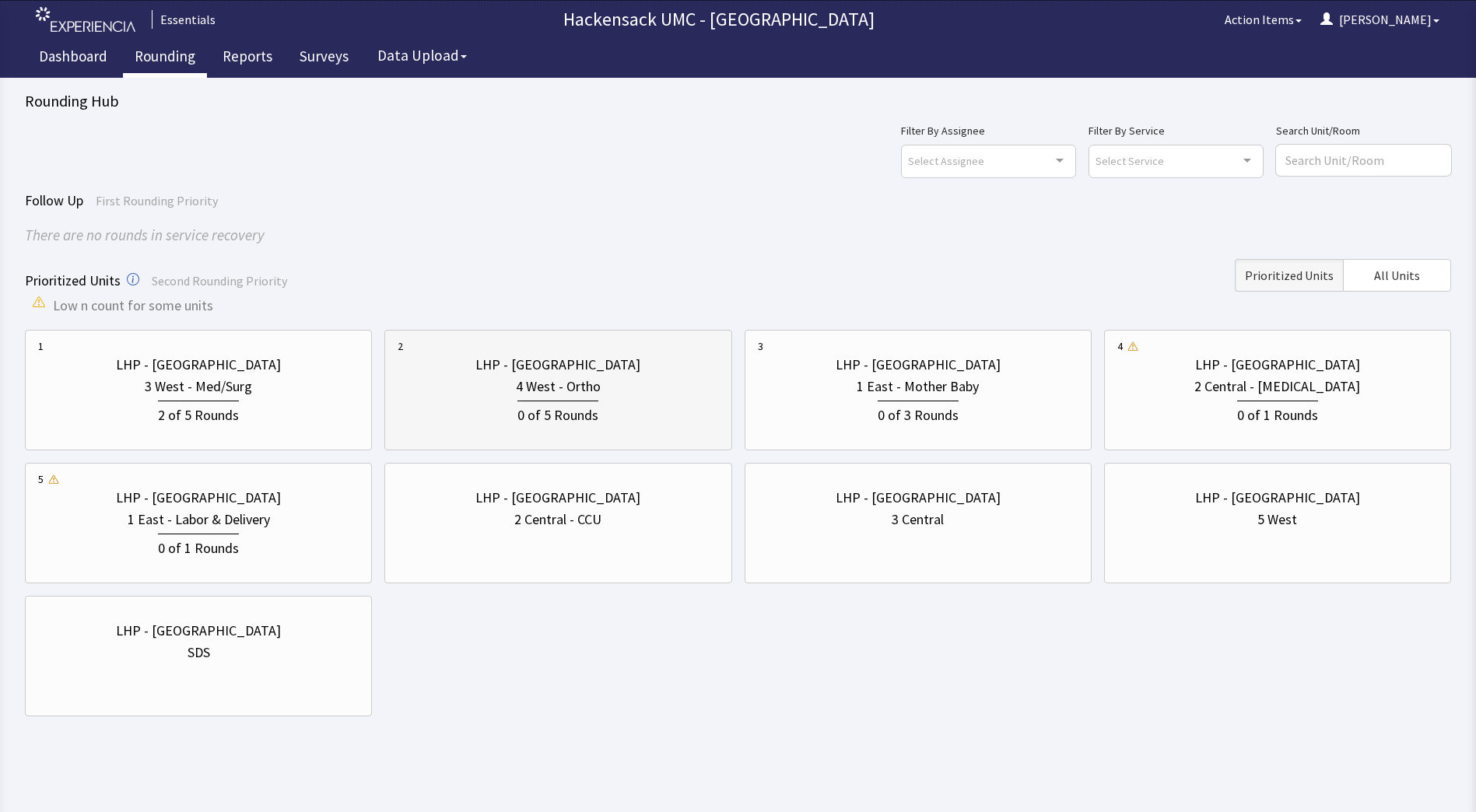
click at [508, 391] on div "4 West - Ortho" at bounding box center [558, 386] width 320 height 22
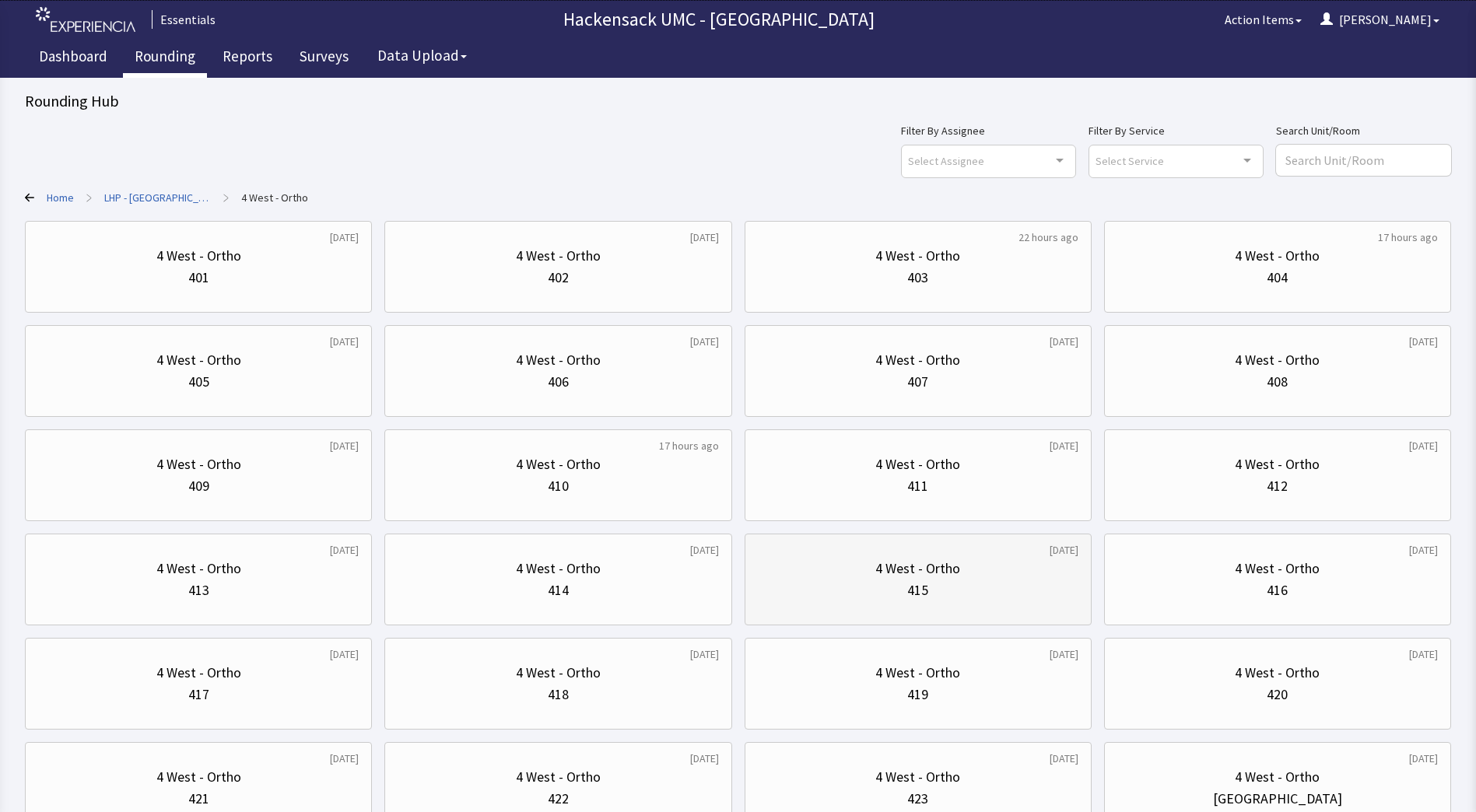
click at [913, 584] on div "415" at bounding box center [917, 590] width 21 height 22
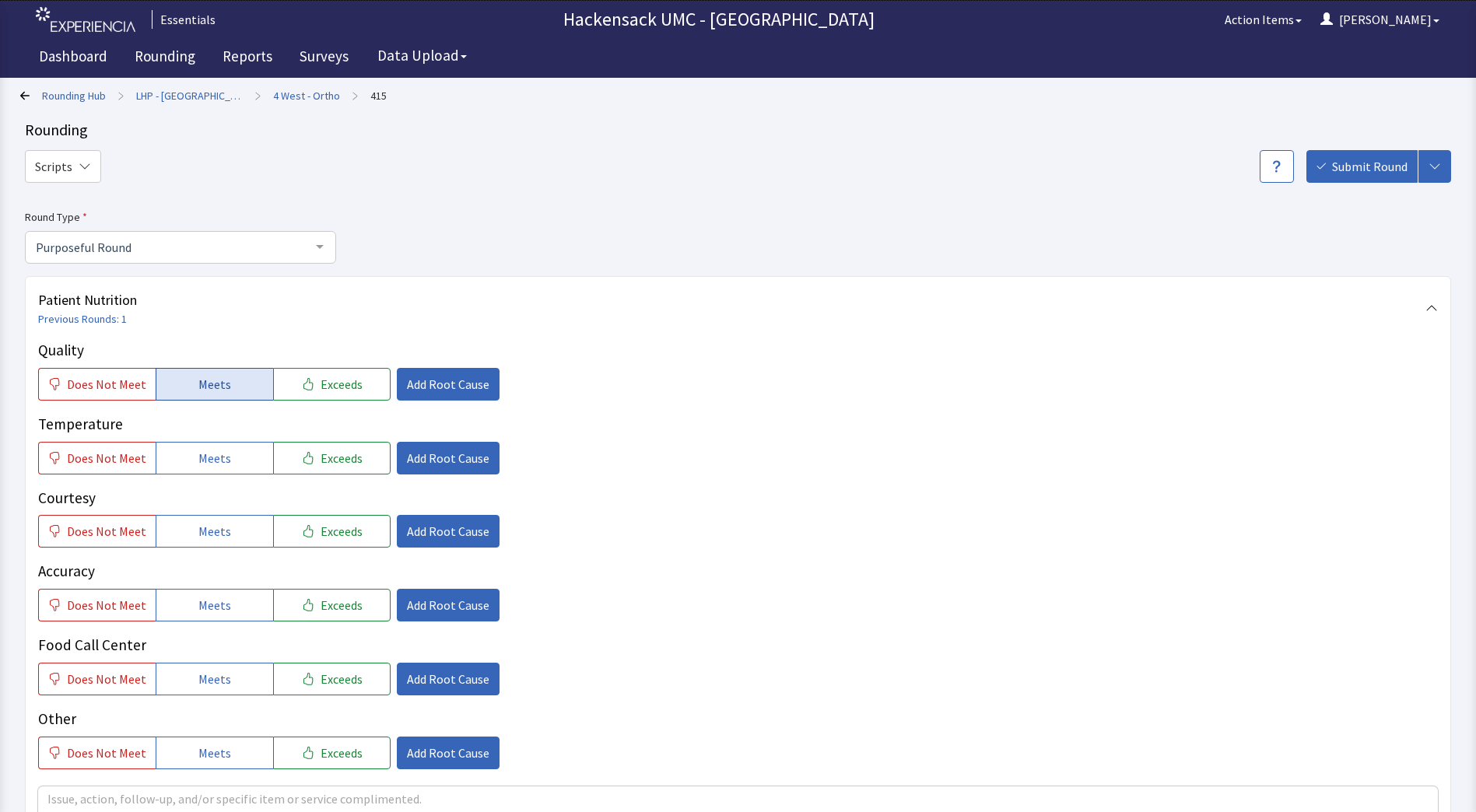
click at [227, 394] on button "Meets" at bounding box center [214, 383] width 118 height 33
click at [235, 450] on button "Meets" at bounding box center [214, 458] width 118 height 33
click at [213, 535] on span "Meets" at bounding box center [214, 531] width 33 height 19
click at [214, 602] on span "Meets" at bounding box center [214, 605] width 33 height 19
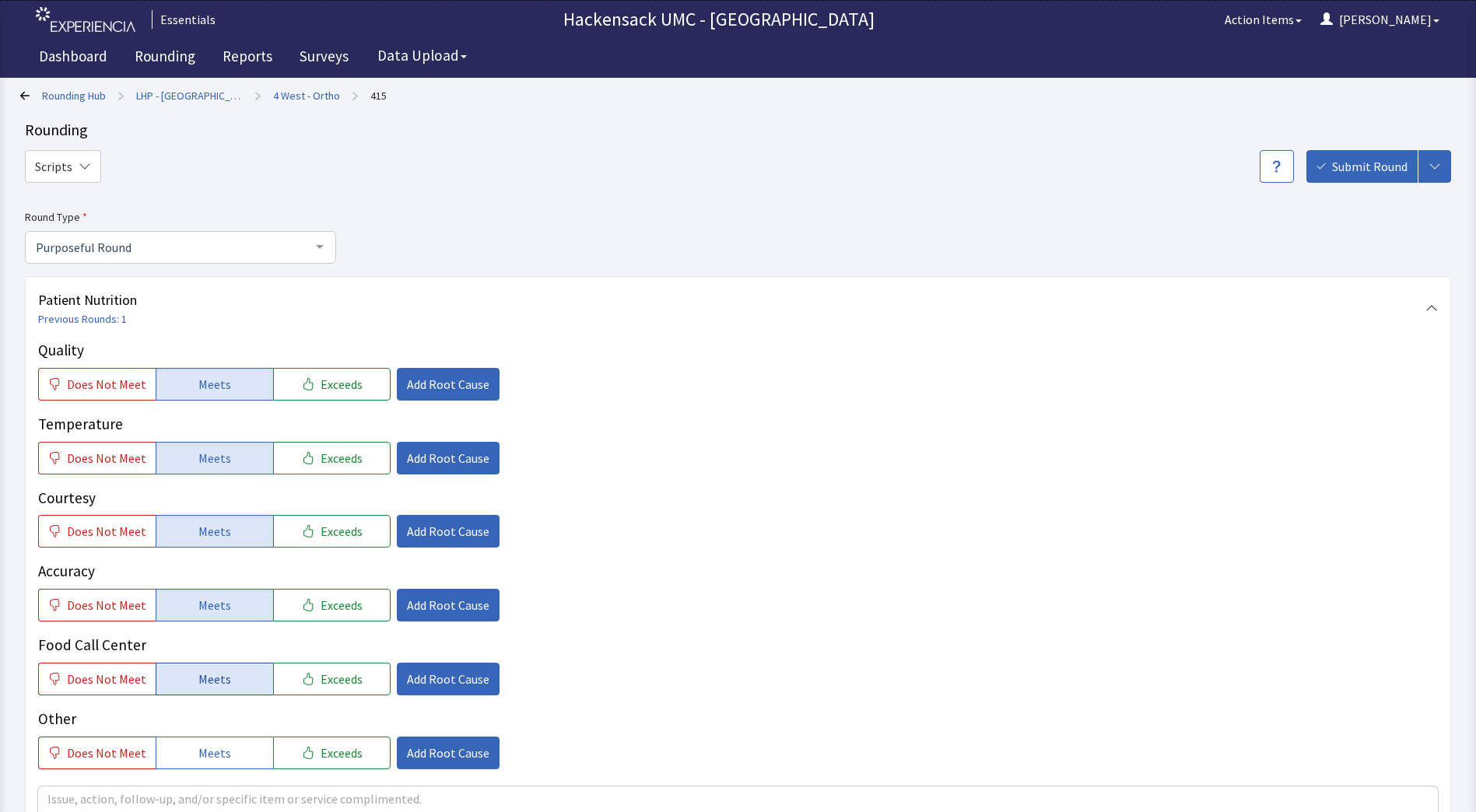
click at [211, 678] on span "Meets" at bounding box center [214, 679] width 33 height 19
click at [212, 750] on span "Meets" at bounding box center [214, 753] width 33 height 19
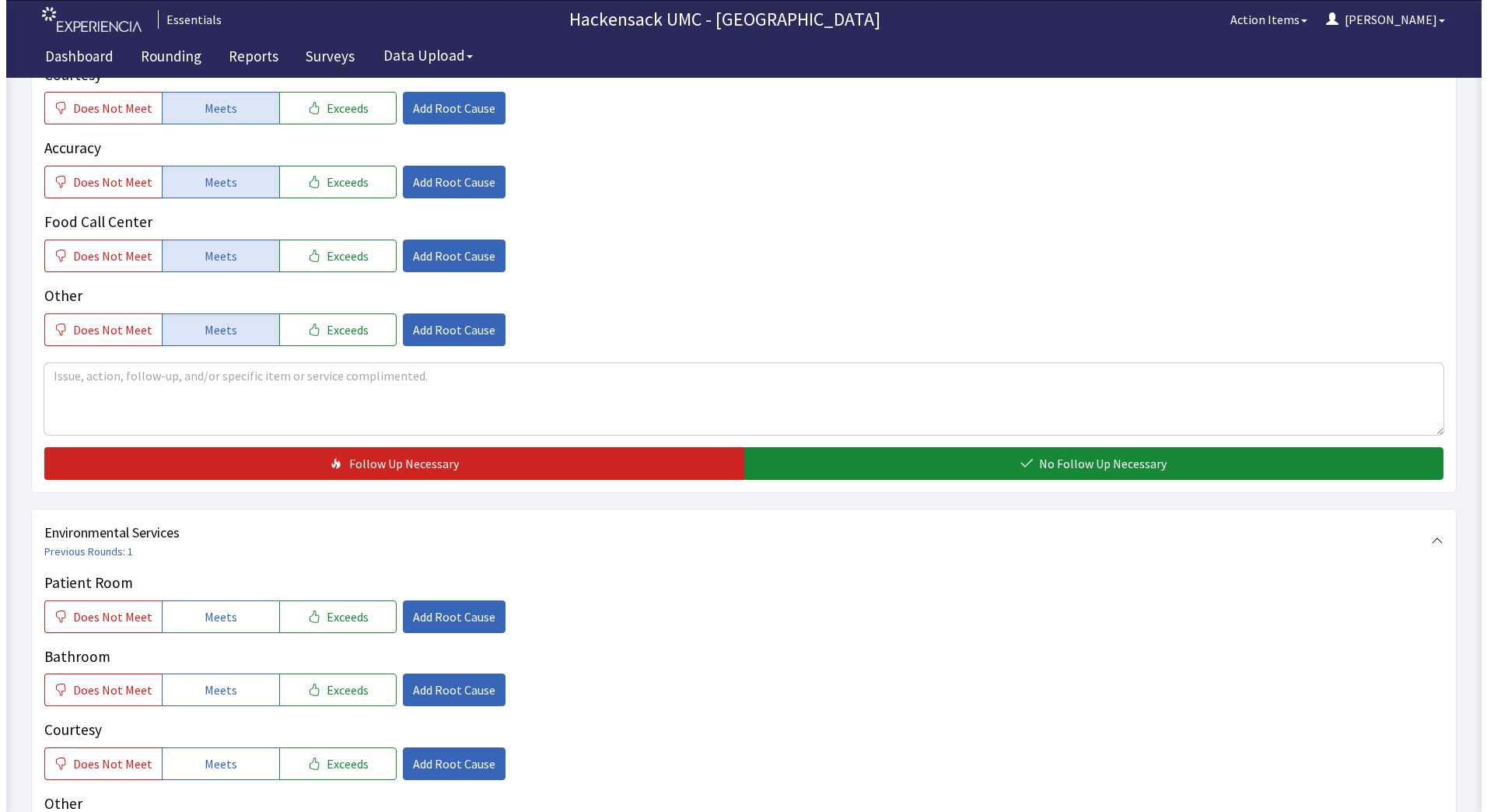
scroll to position [430, 0]
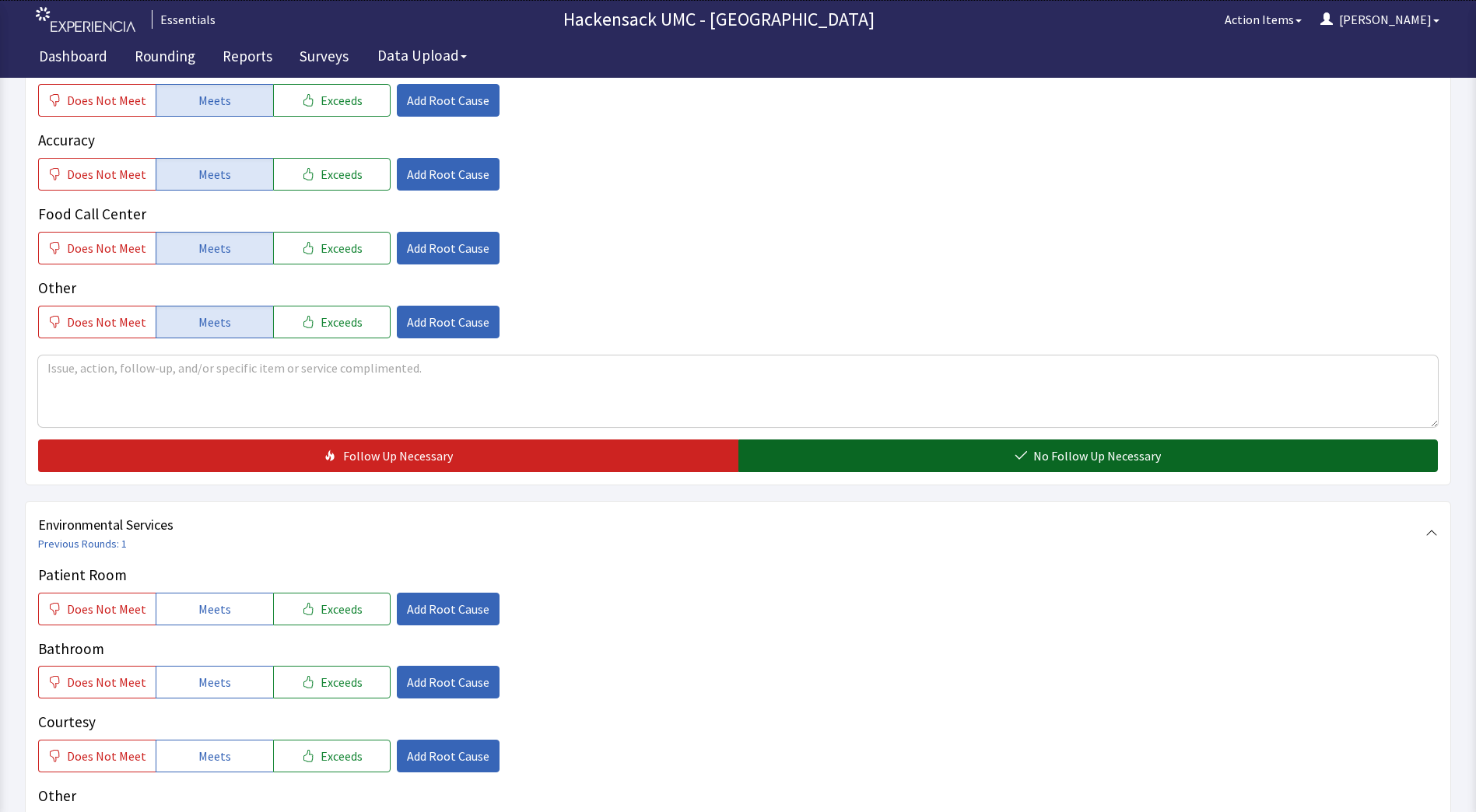
click at [898, 459] on button "No Follow Up Necessary" at bounding box center [1088, 455] width 700 height 33
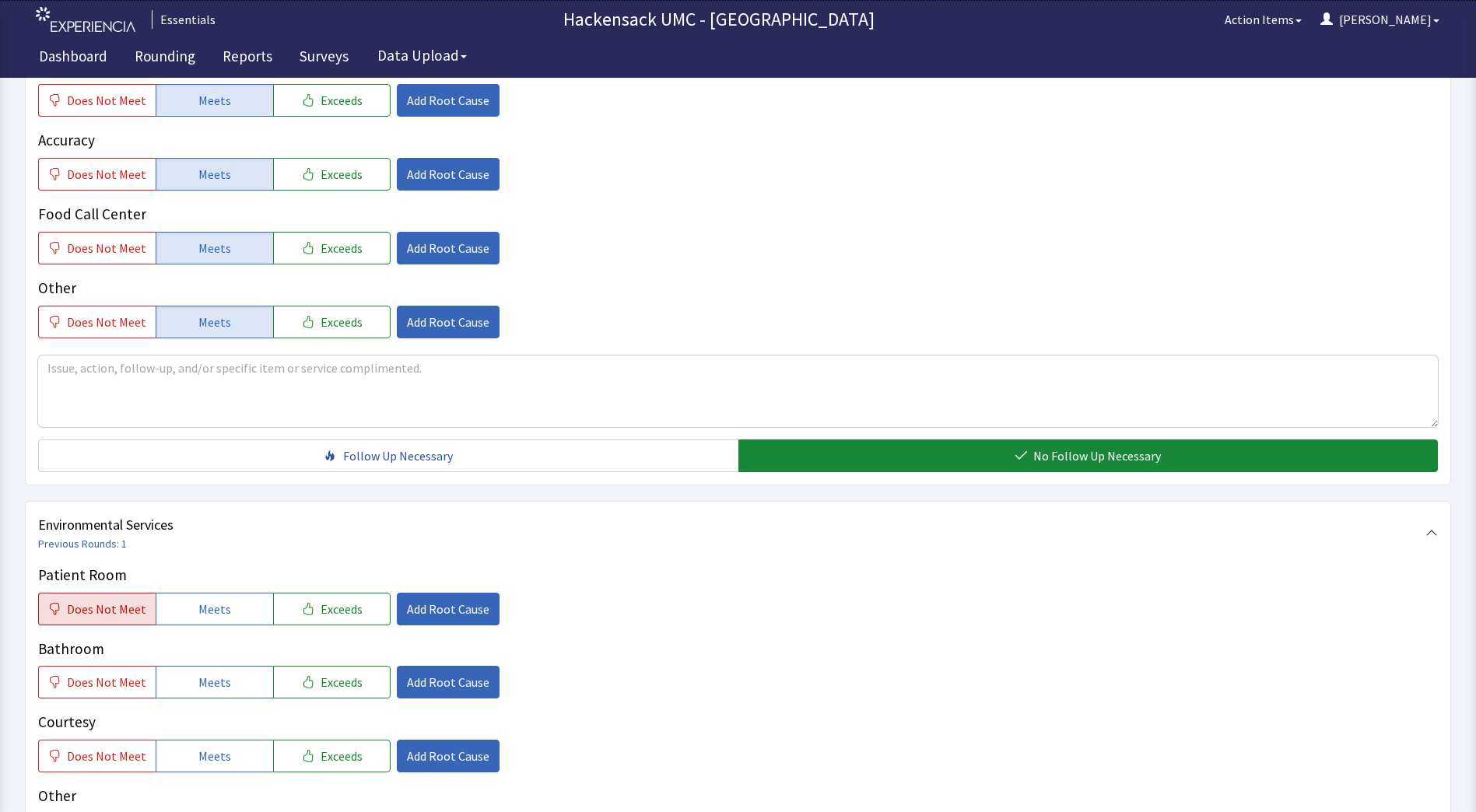
click at [102, 616] on span "Does Not Meet" at bounding box center [107, 609] width 79 height 19
click at [467, 603] on span "Add Root Cause" at bounding box center [448, 609] width 82 height 19
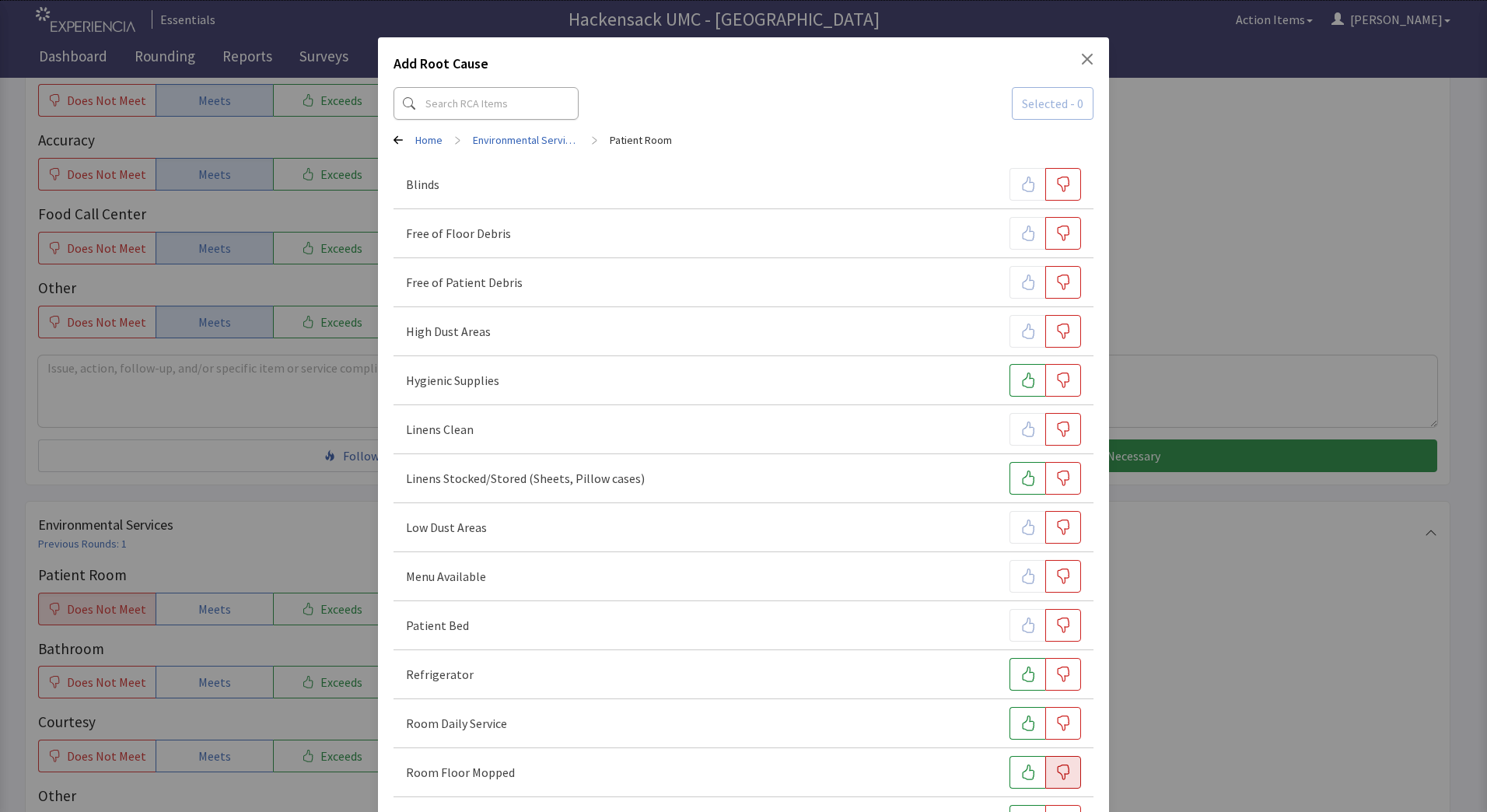
click at [1055, 768] on icon "button" at bounding box center [1063, 771] width 16 height 16
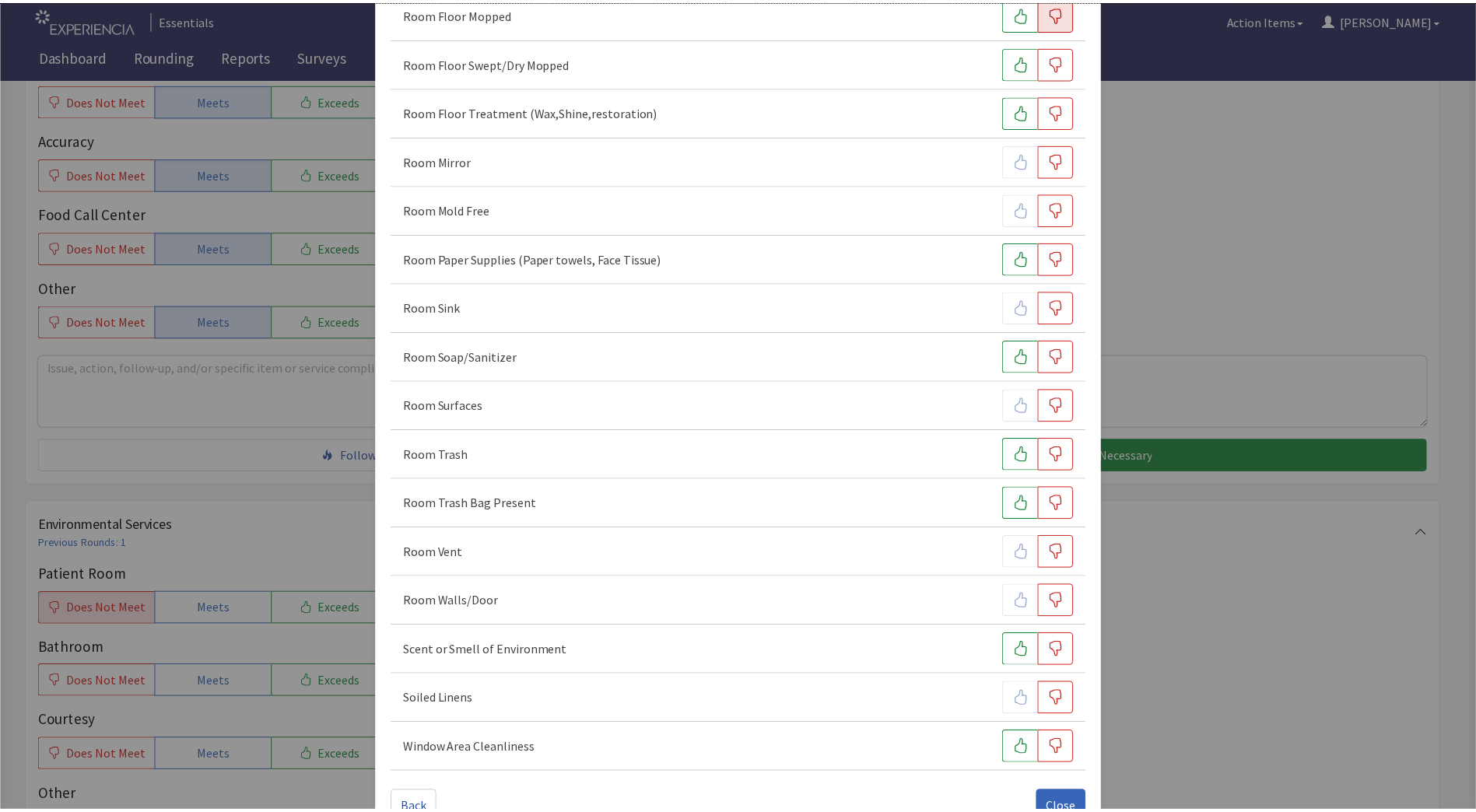
scroll to position [800, 0]
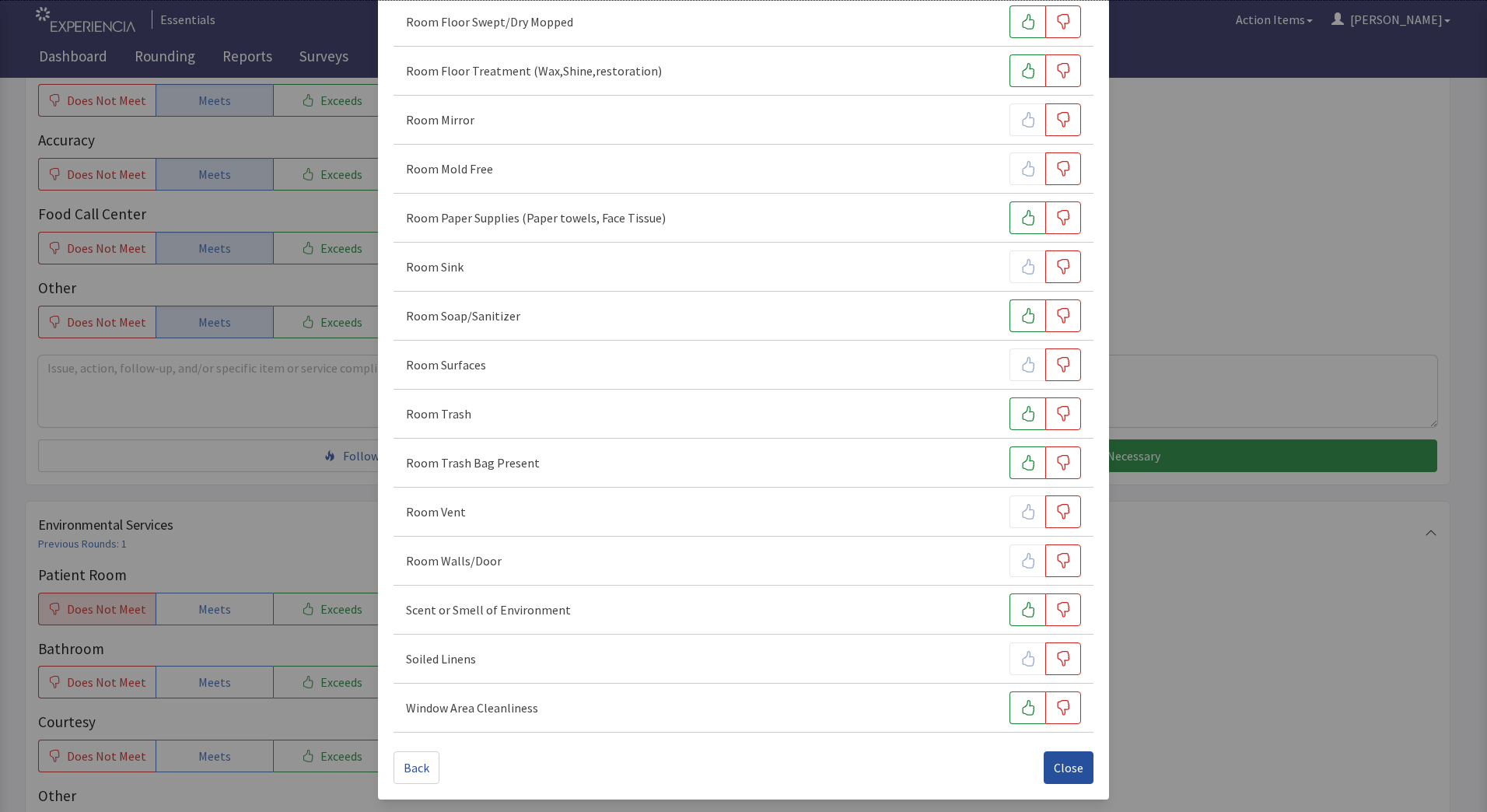
click at [1060, 757] on button "Close" at bounding box center [1069, 767] width 50 height 33
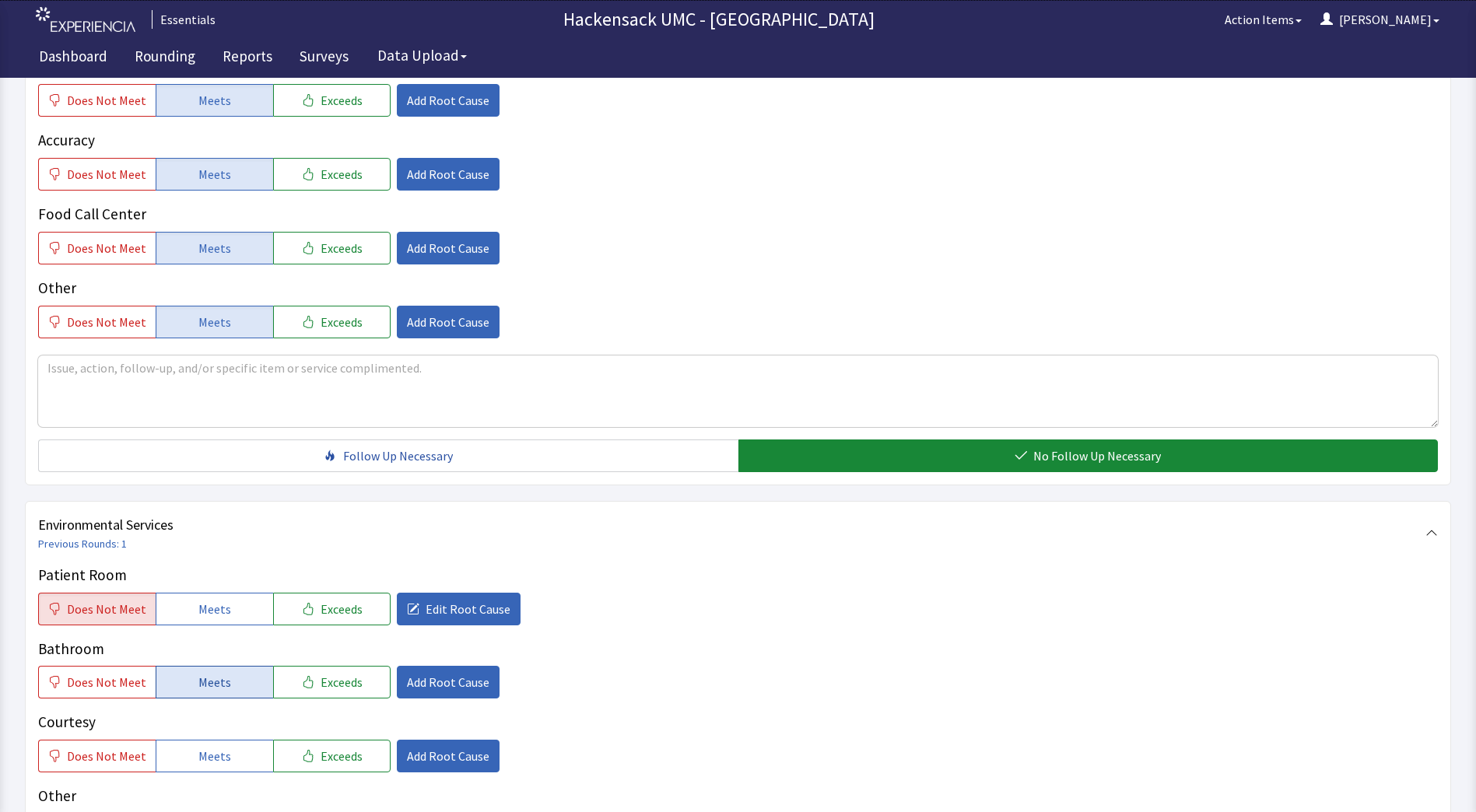
click at [230, 682] on button "Meets" at bounding box center [214, 682] width 118 height 33
click at [225, 752] on button "Meets" at bounding box center [214, 755] width 118 height 33
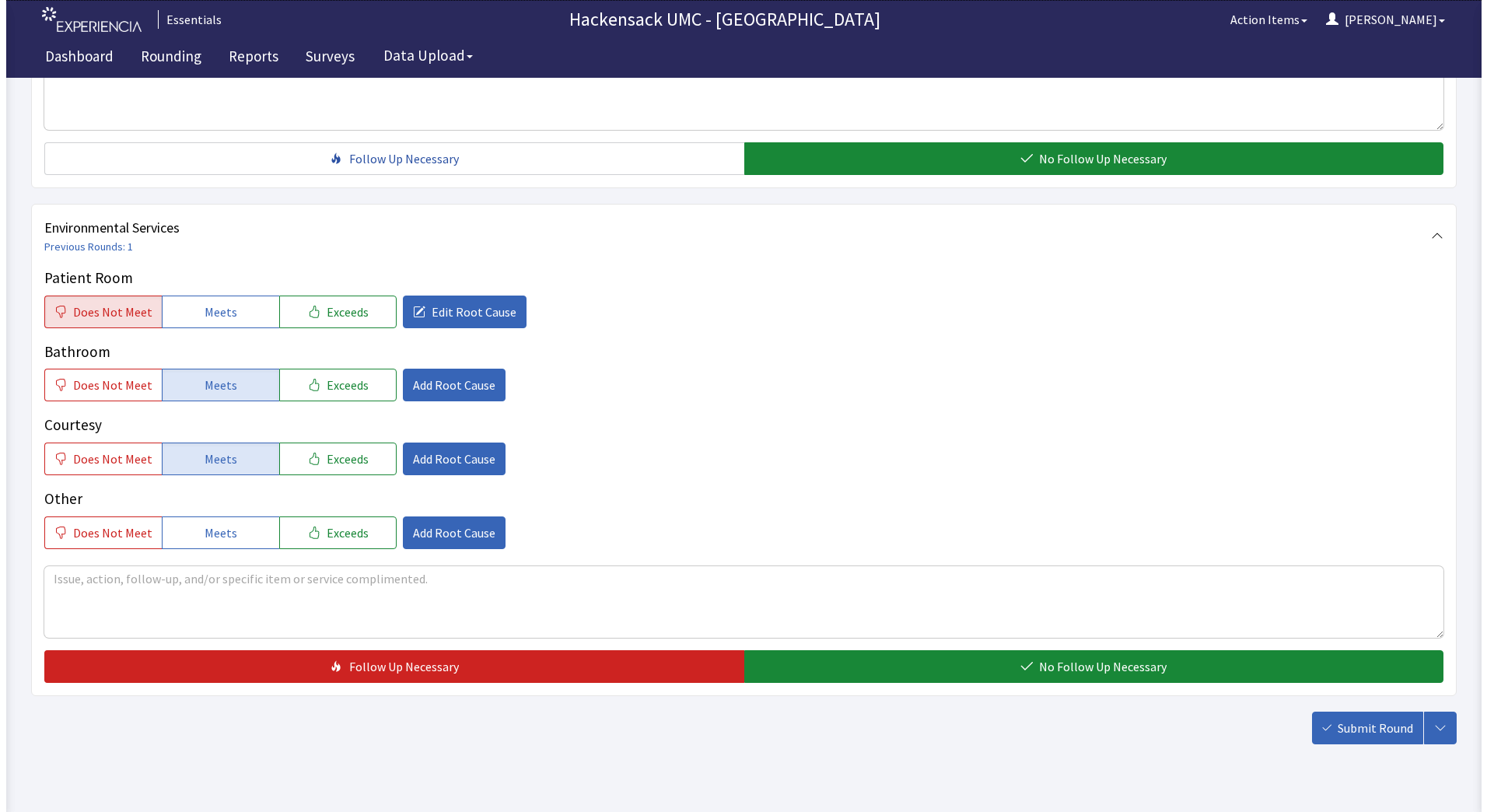
scroll to position [756, 0]
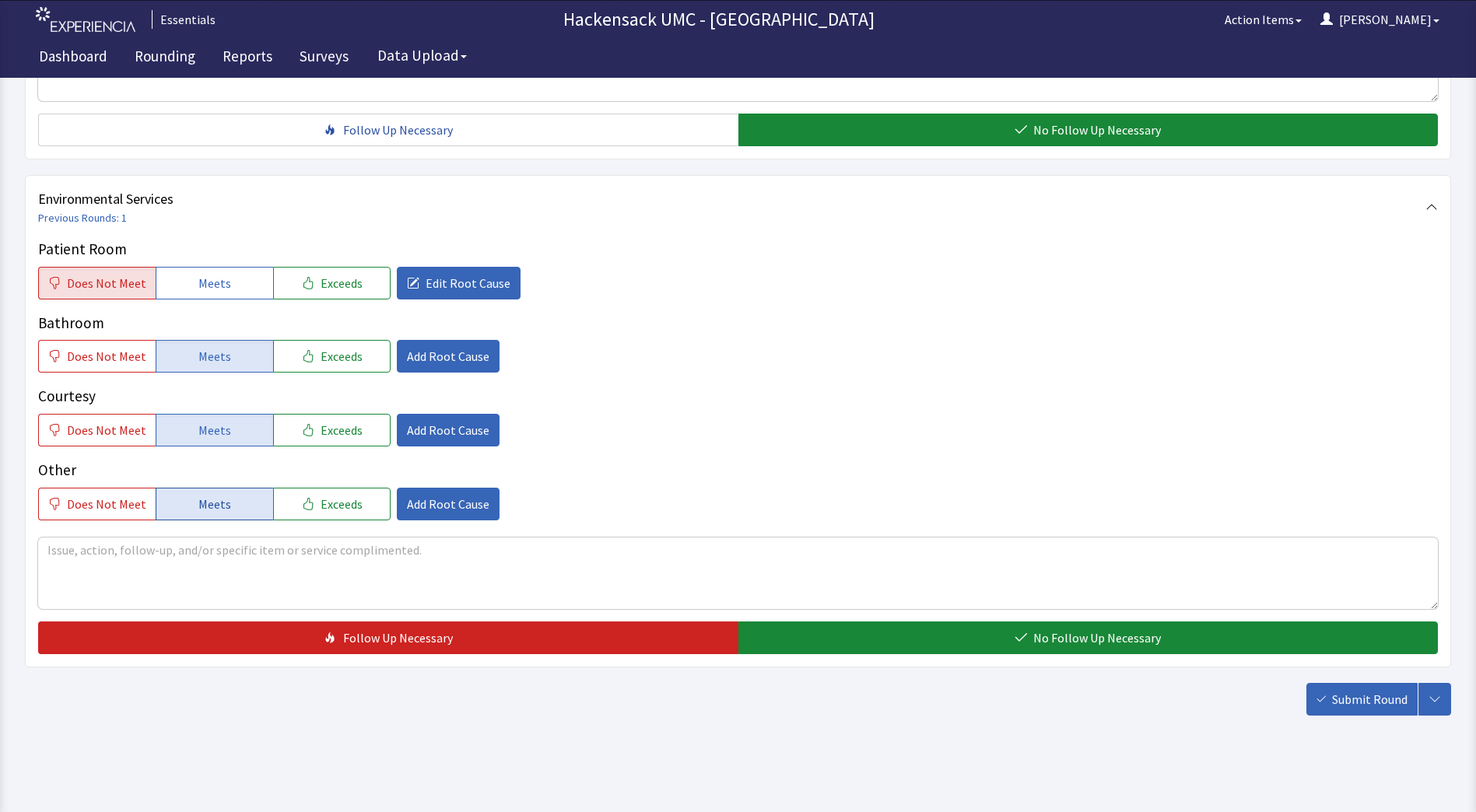
click at [221, 509] on span "Meets" at bounding box center [214, 504] width 33 height 19
click at [484, 289] on span "Edit Root Cause" at bounding box center [468, 284] width 85 height 19
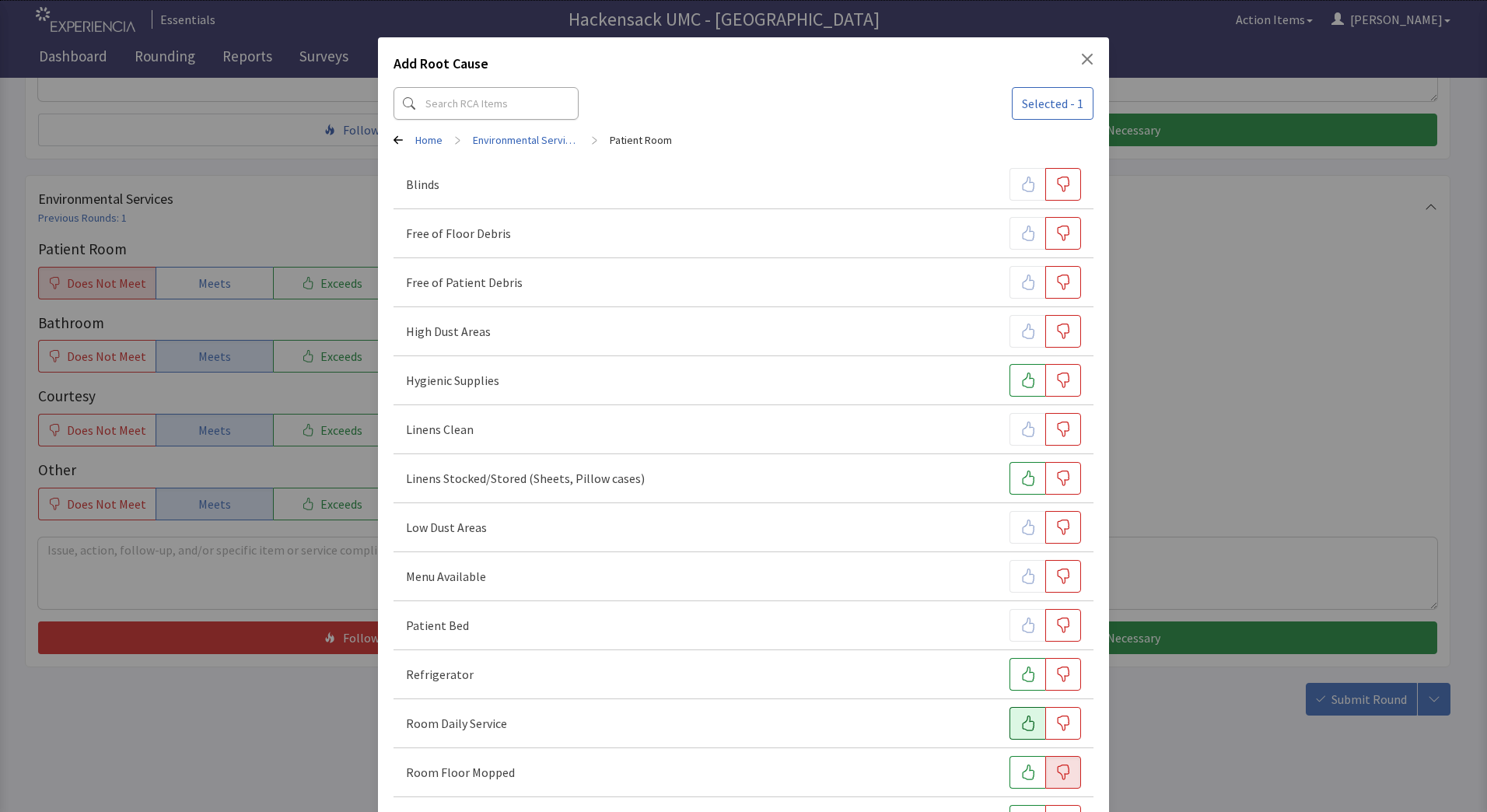
click at [1021, 719] on icon "button" at bounding box center [1028, 723] width 16 height 16
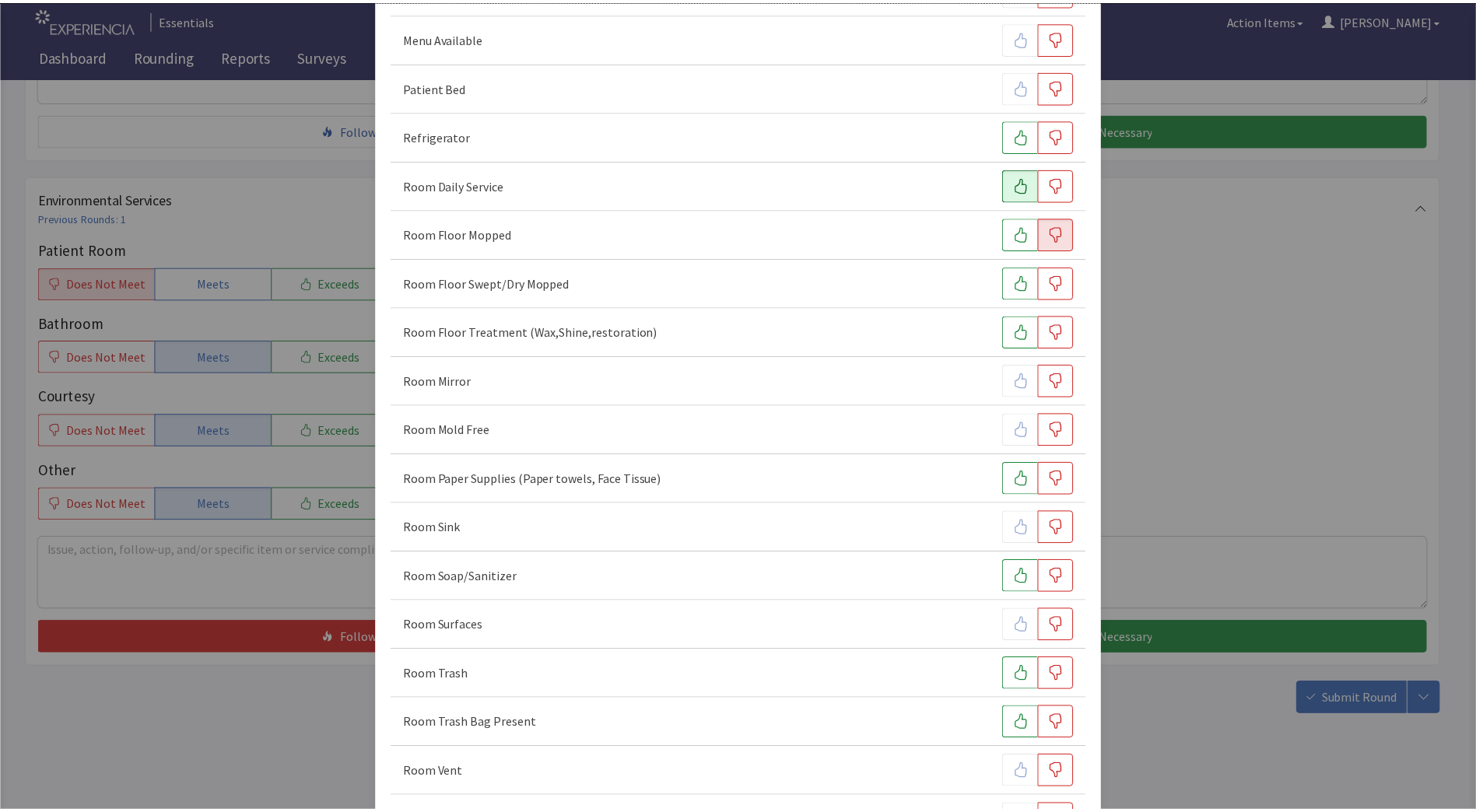
scroll to position [800, 0]
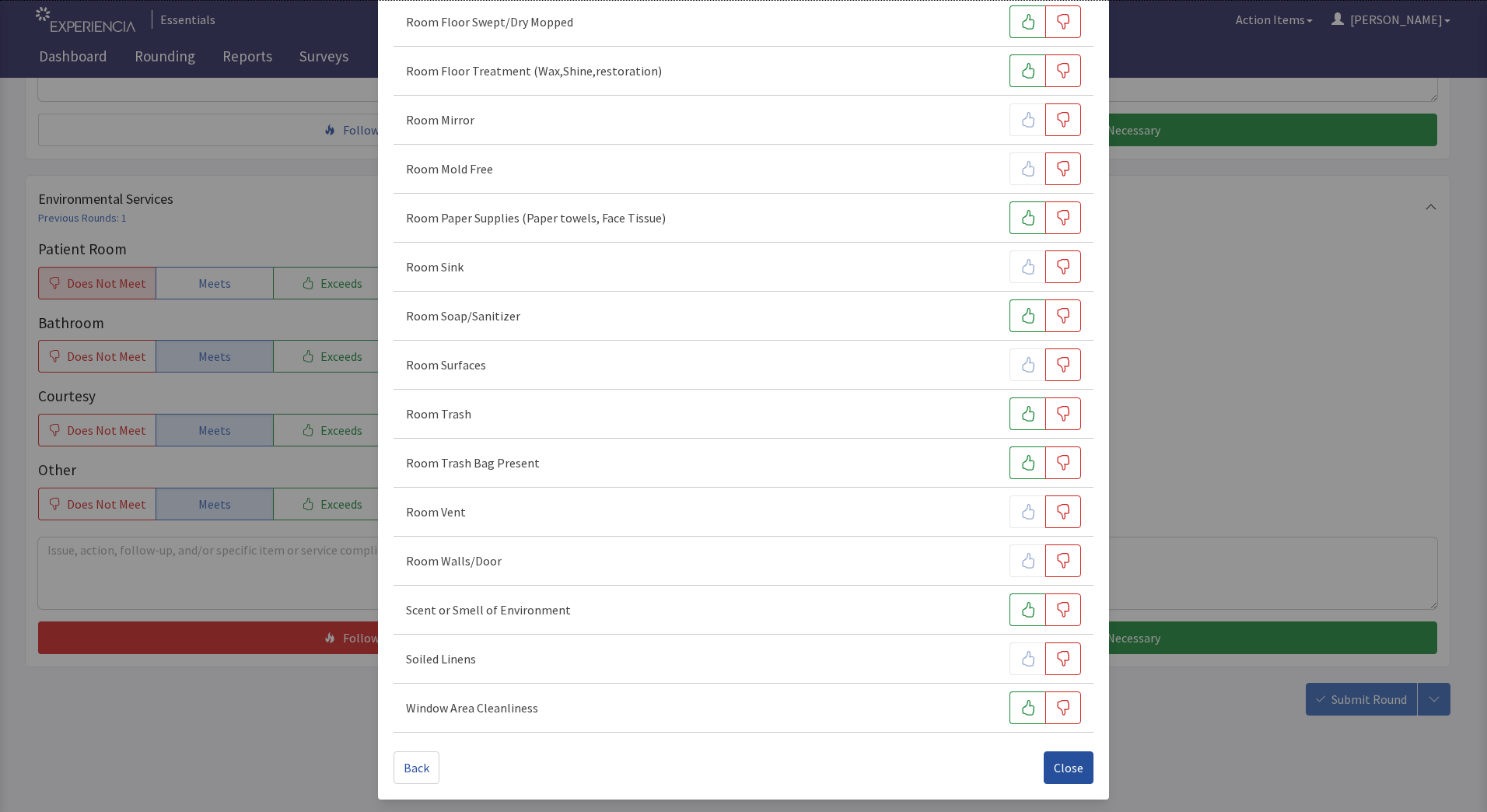
click at [1070, 771] on span "Close" at bounding box center [1068, 768] width 29 height 19
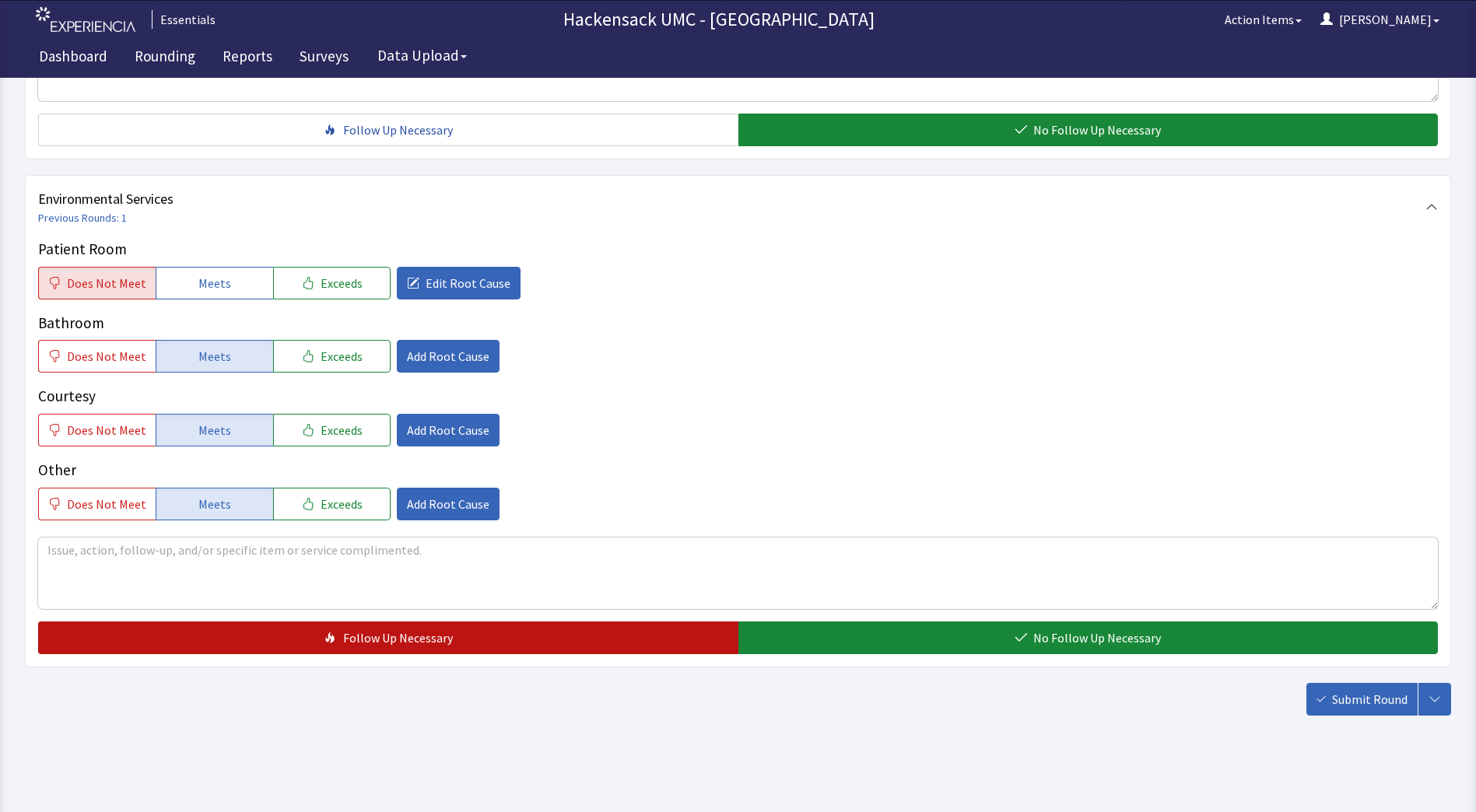
click at [282, 638] on button "Follow Up Necessary" at bounding box center [387, 638] width 700 height 33
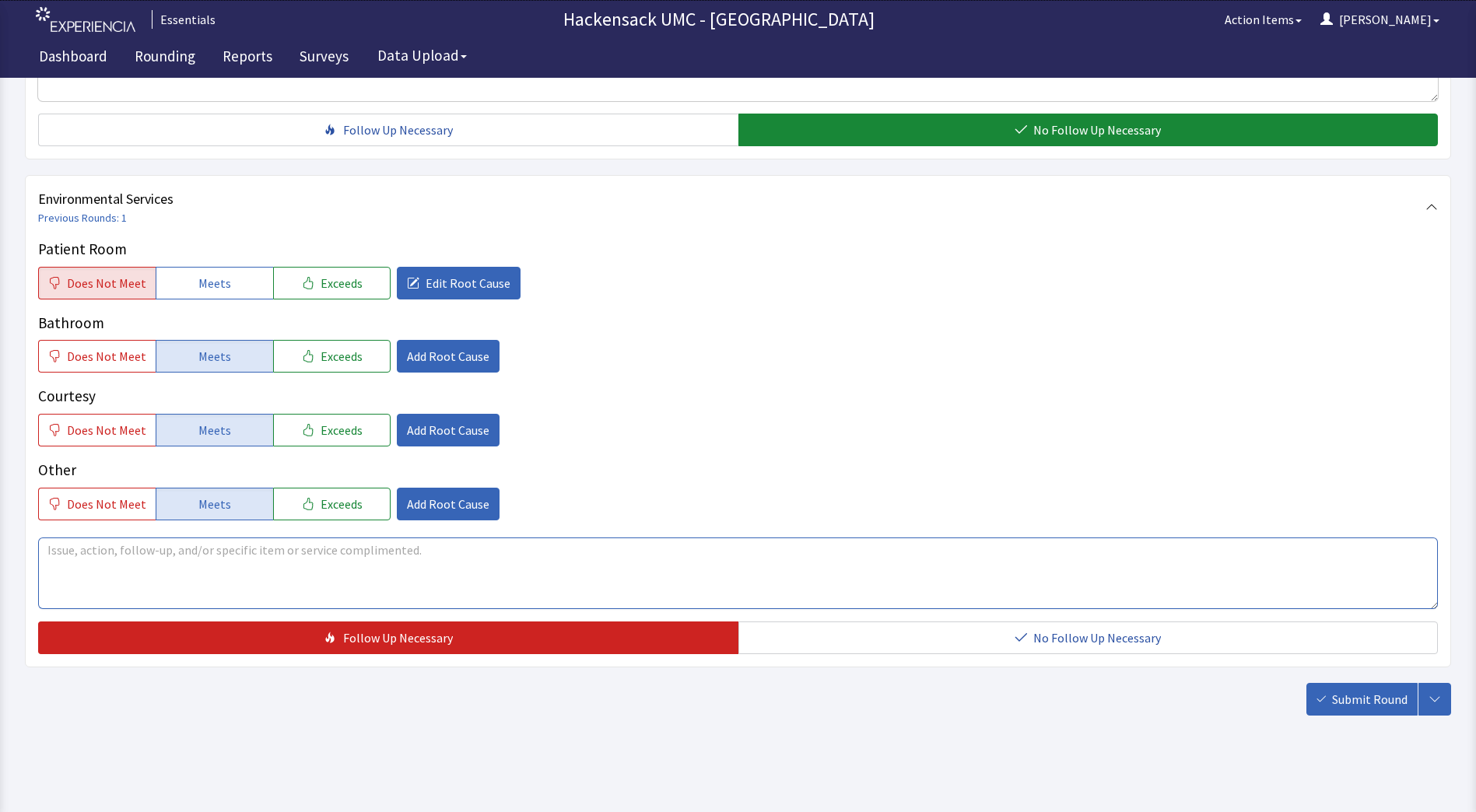
click at [225, 544] on textarea at bounding box center [737, 573] width 1400 height 72
type textarea "Patient family member is happy with services. Had to call this morning to get f…"
click at [1357, 706] on span "Submit Round" at bounding box center [1369, 699] width 75 height 19
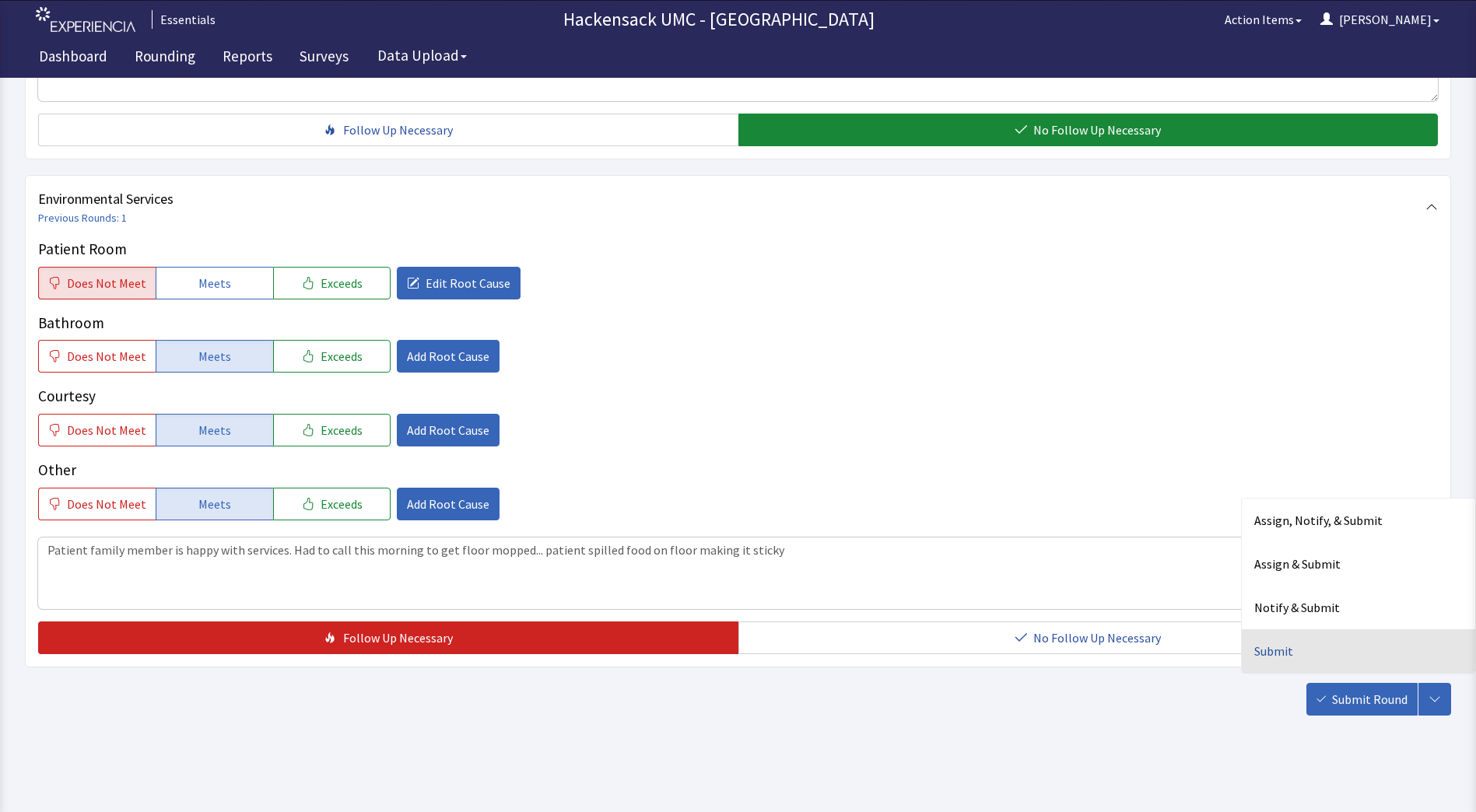
click at [1287, 645] on div "Submit" at bounding box center [1358, 651] width 234 height 43
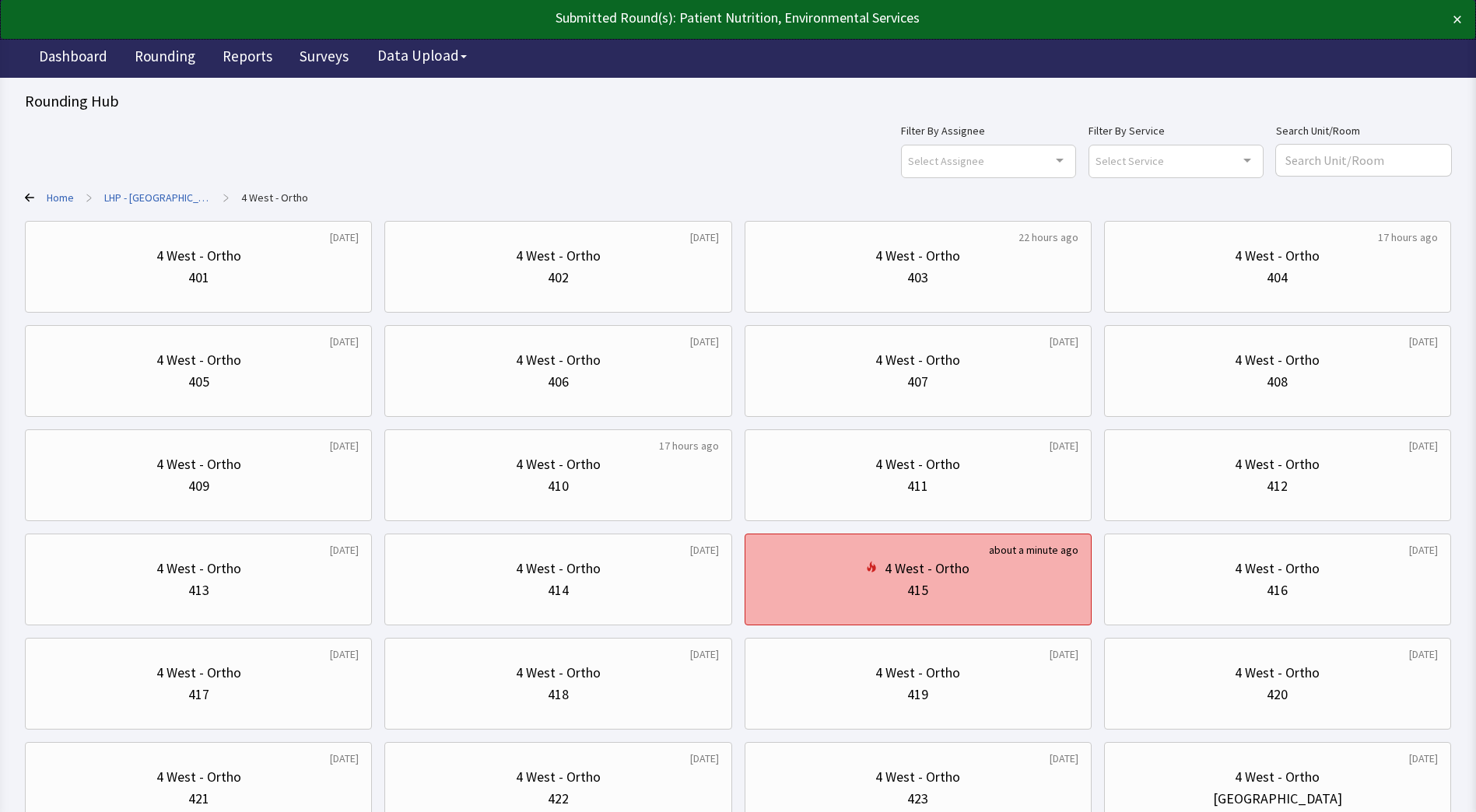
click at [987, 590] on div "415" at bounding box center [918, 590] width 320 height 22
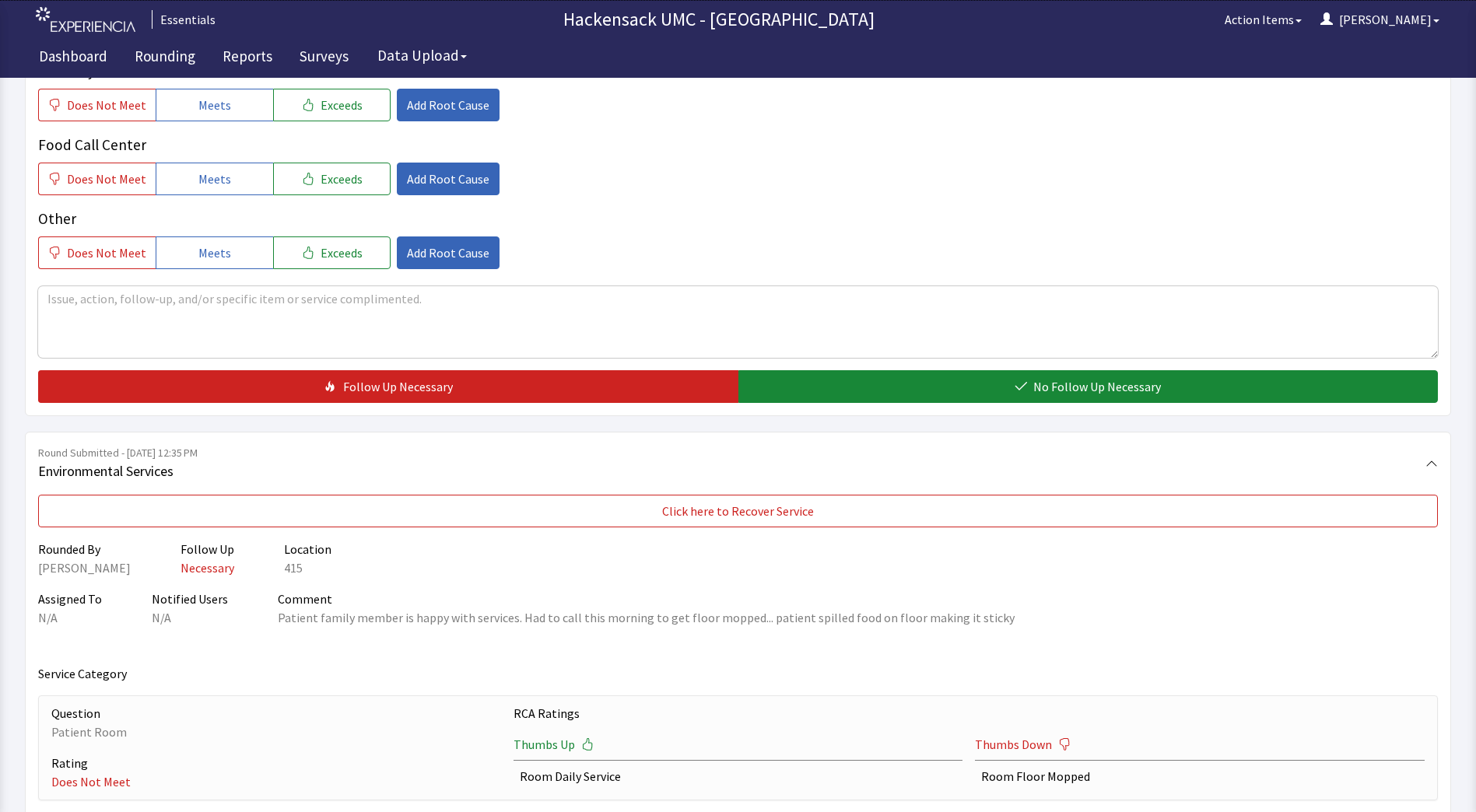
scroll to position [524, 0]
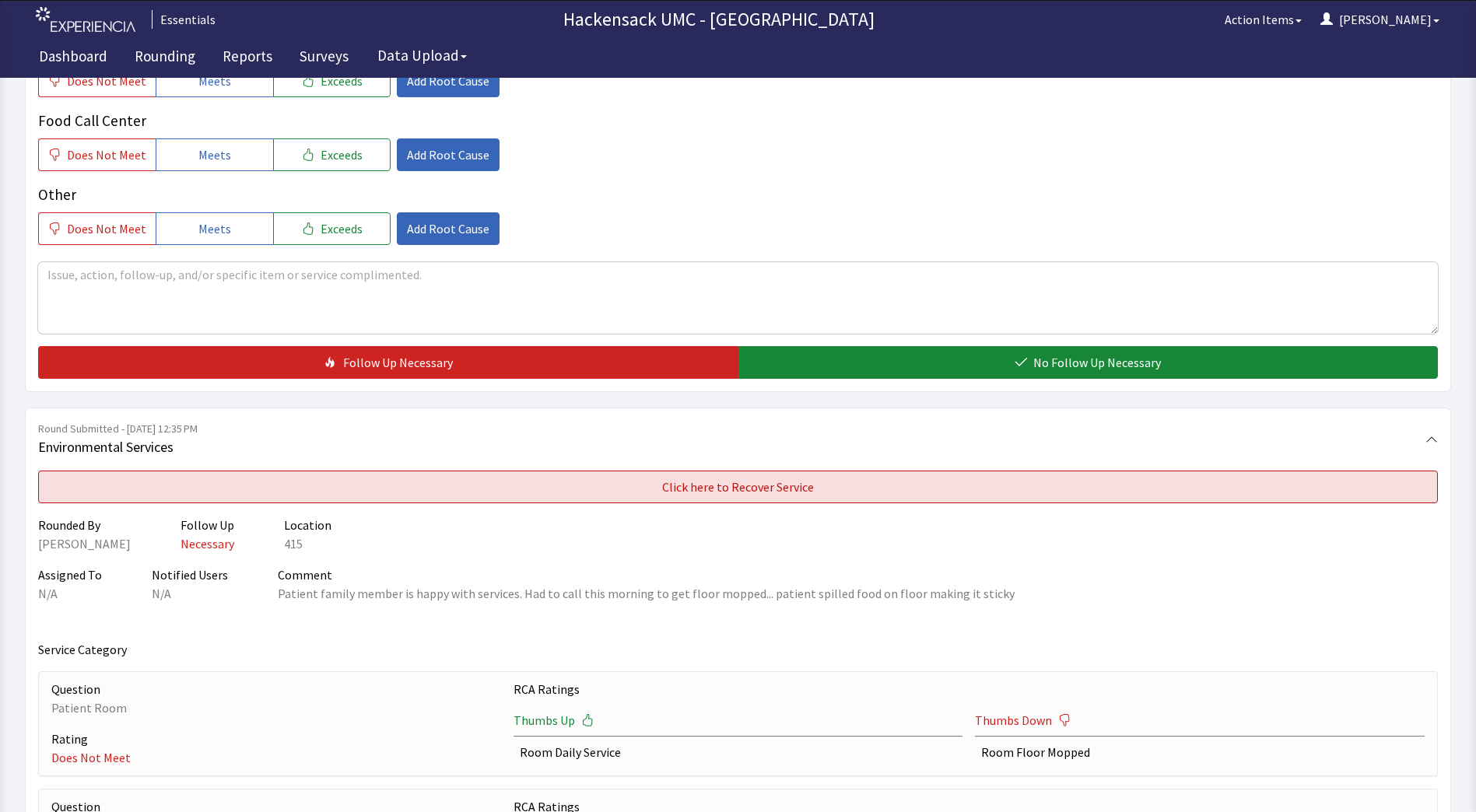
click at [1193, 482] on button "Click here to Recover Service" at bounding box center [737, 486] width 1400 height 33
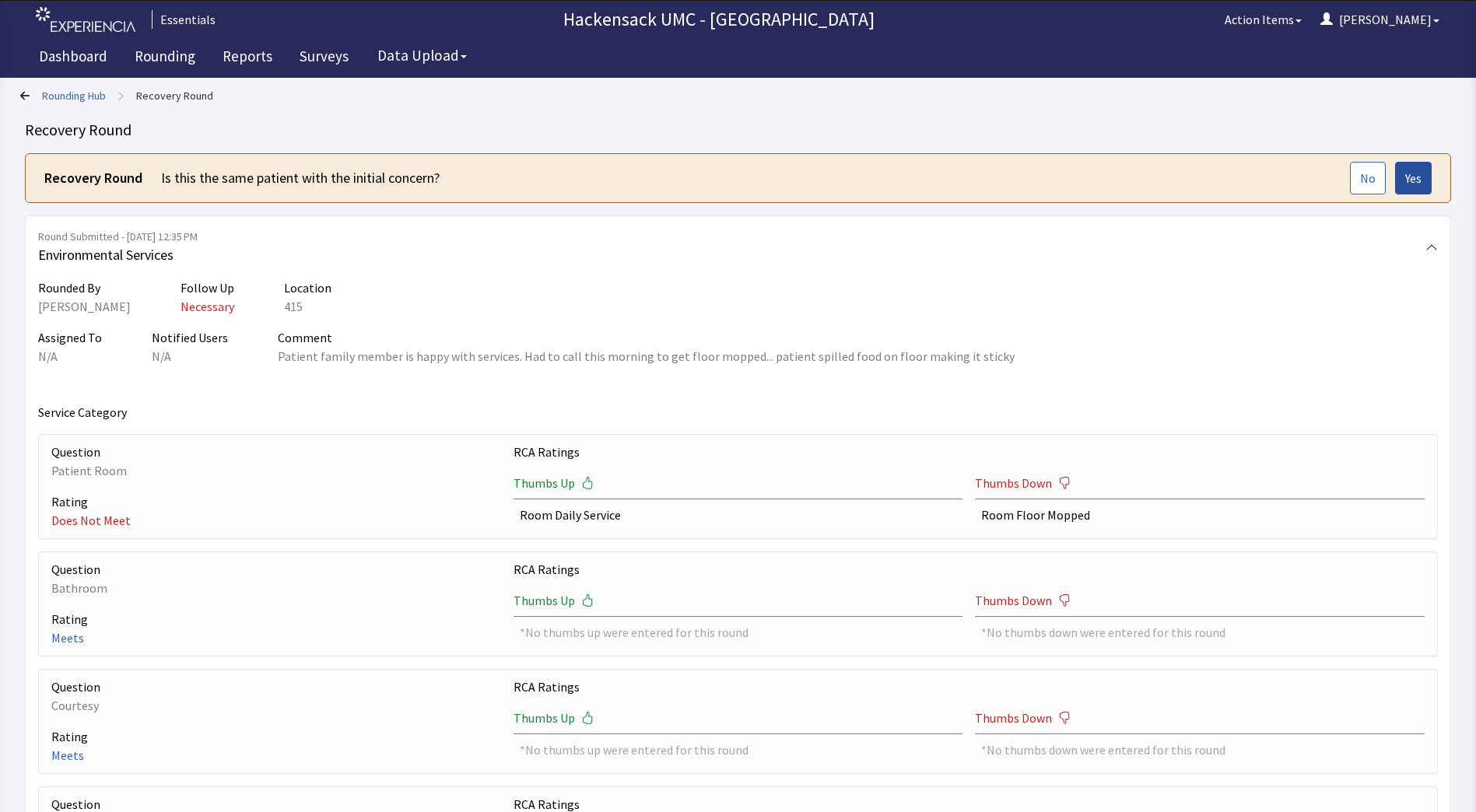
click at [1415, 184] on span "Yes" at bounding box center [1413, 178] width 16 height 19
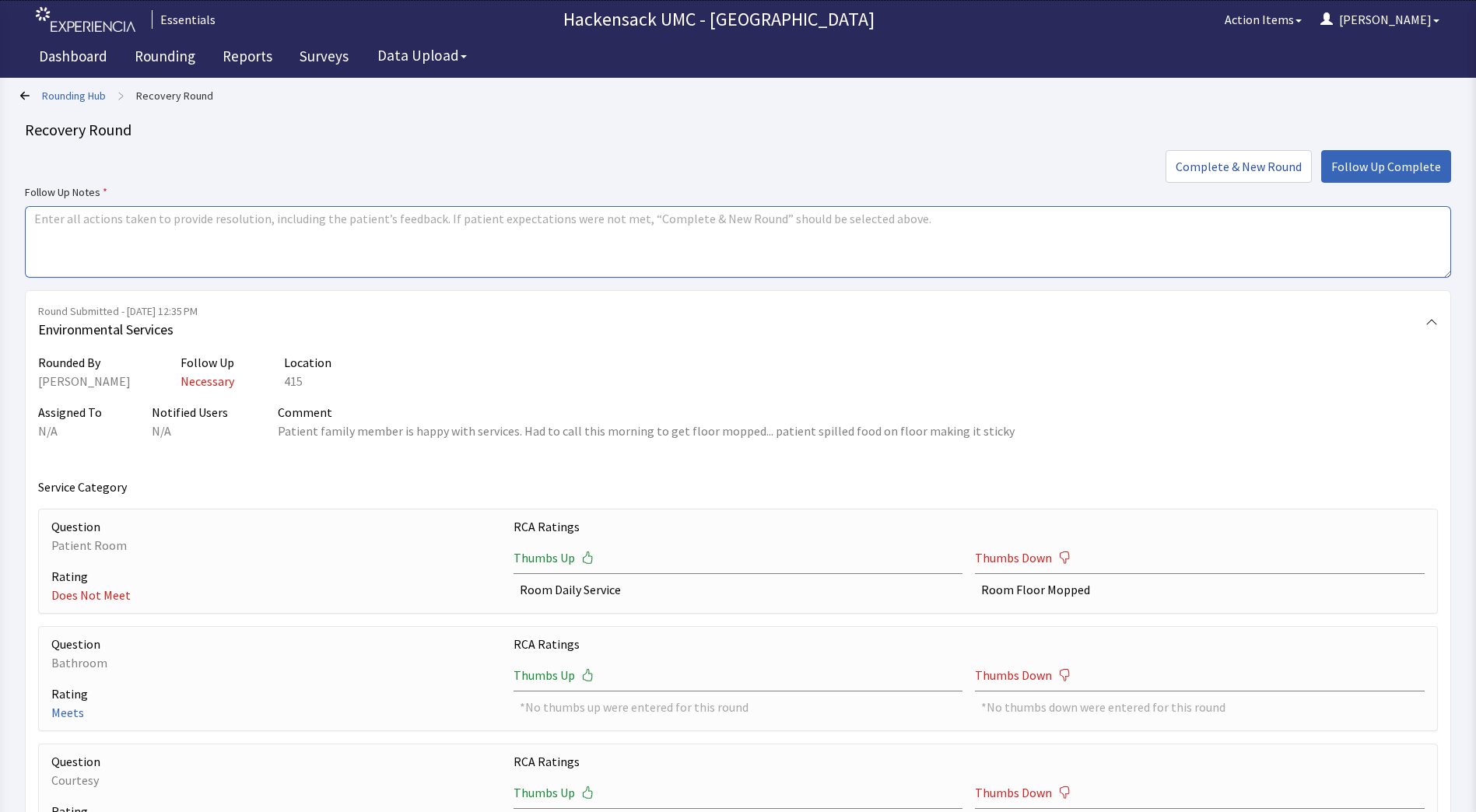
click at [635, 222] on textarea at bounding box center [737, 242] width 1426 height 72
type textarea "Sent [PERSON_NAME] to mop floor."
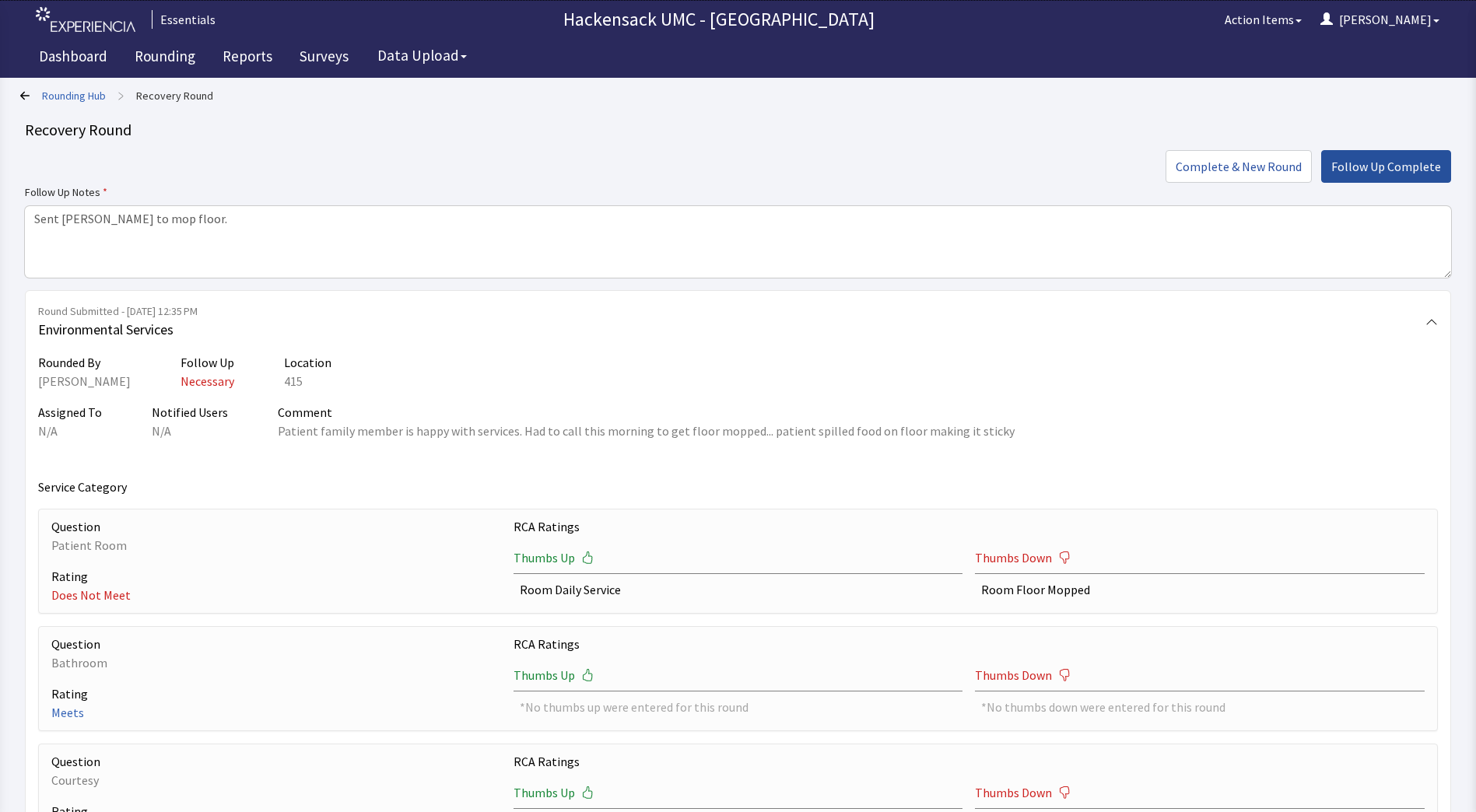
click at [1361, 169] on span "Follow Up Complete" at bounding box center [1386, 167] width 109 height 19
